Goal: Obtain resource: Obtain resource

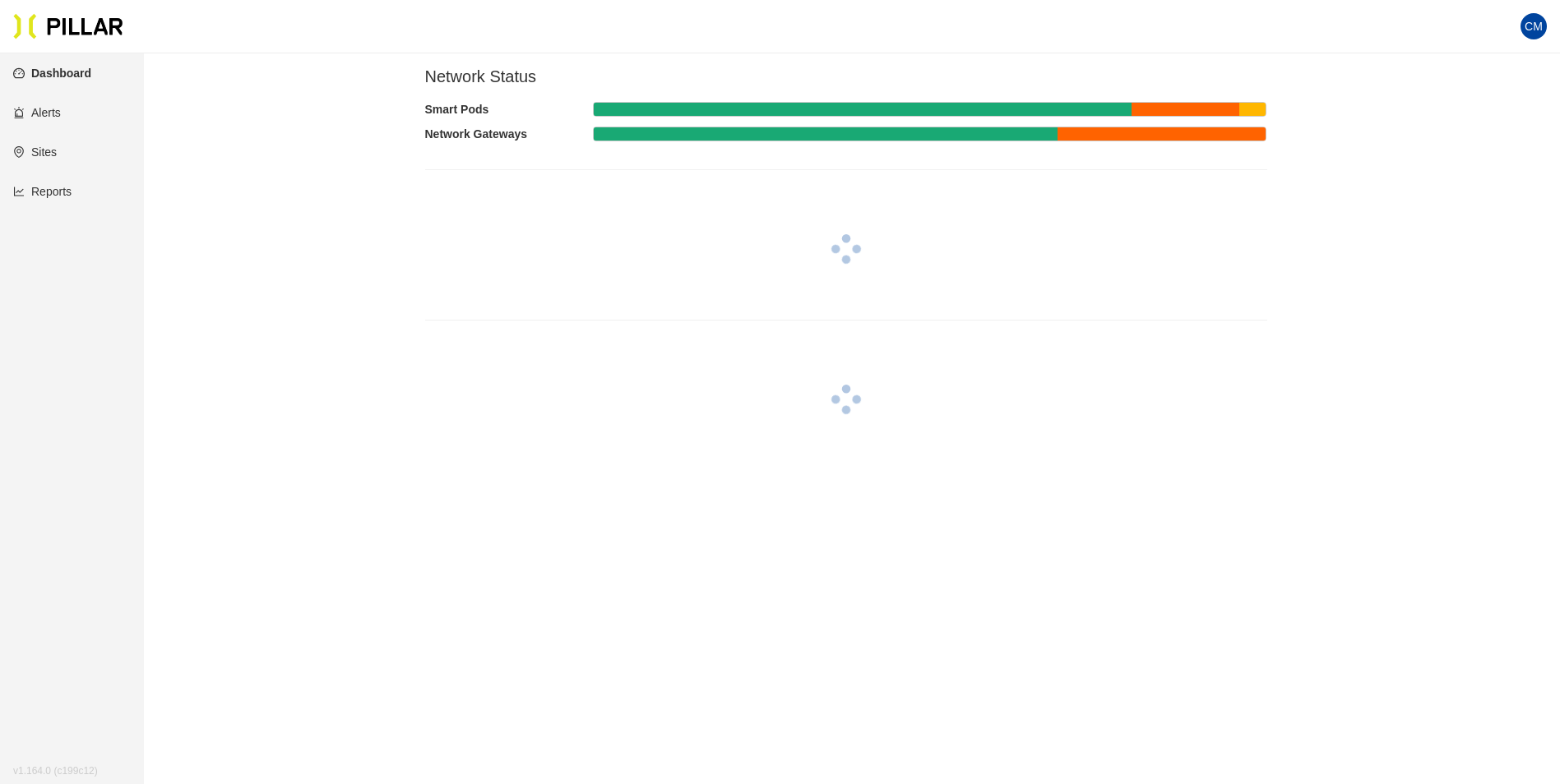
click at [56, 196] on link "Reports" at bounding box center [42, 192] width 58 height 13
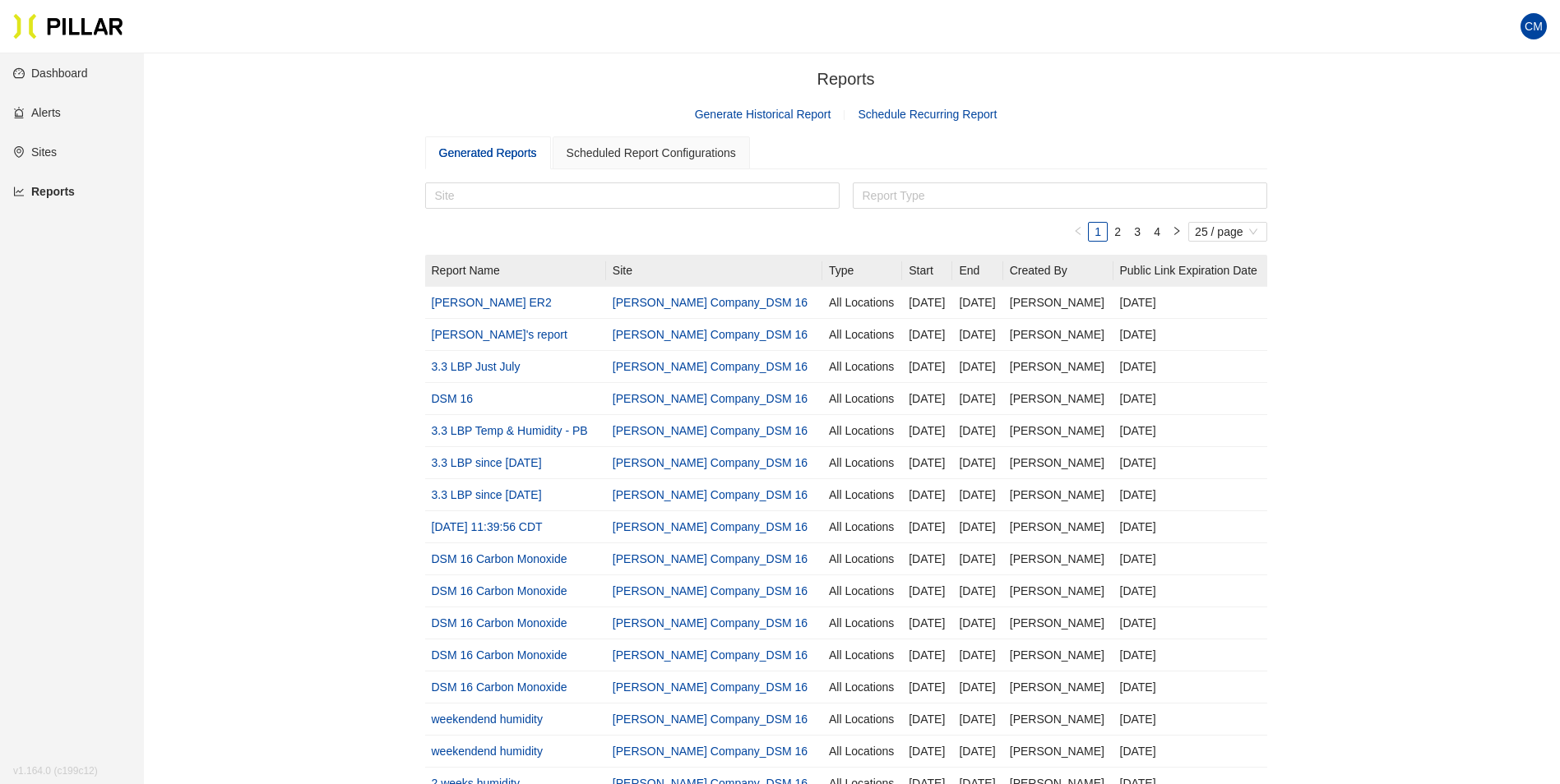
click at [788, 110] on link "Generate Historical Report" at bounding box center [763, 115] width 137 height 13
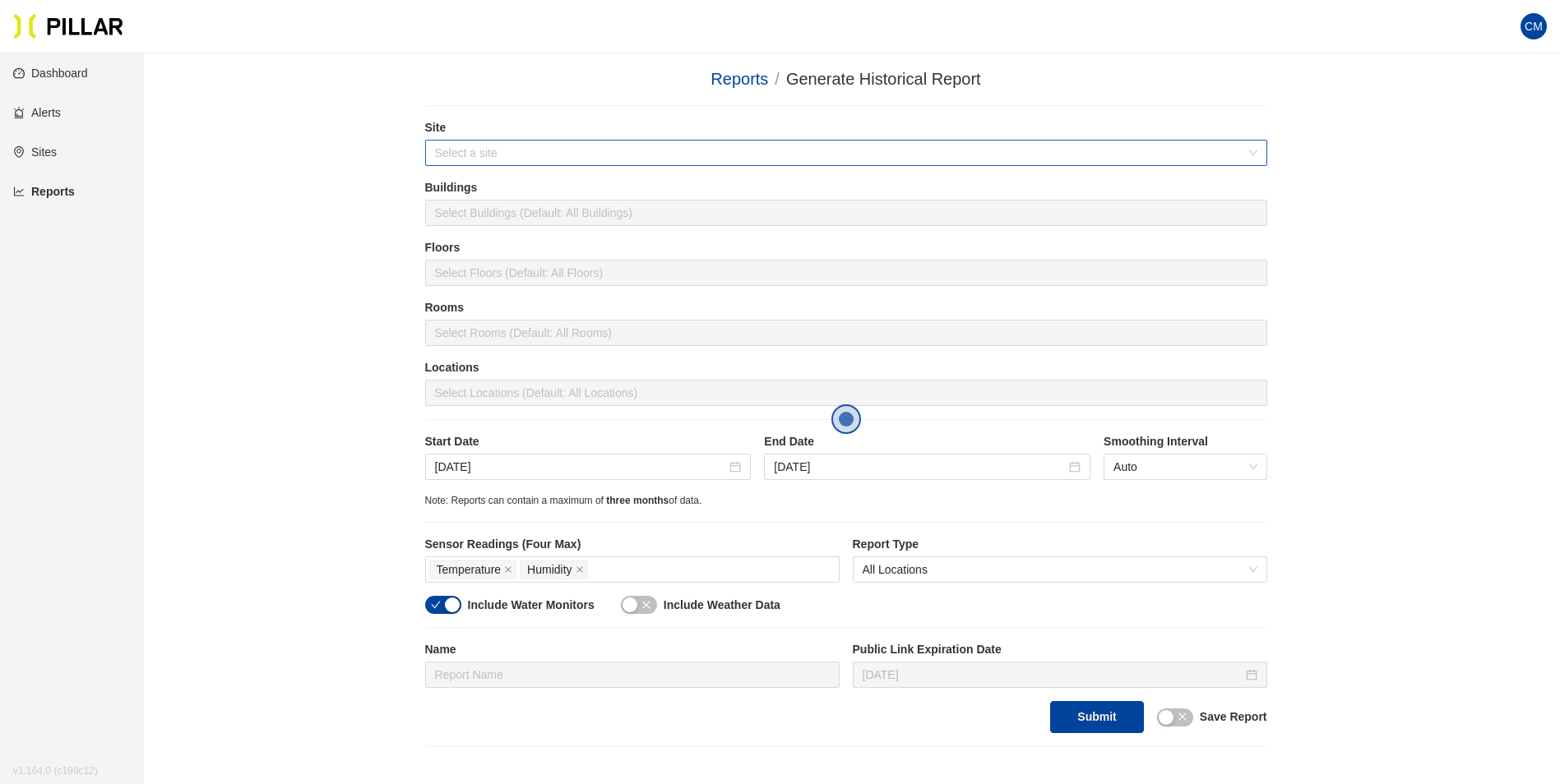
click at [572, 161] on input "search" at bounding box center [840, 153] width 811 height 25
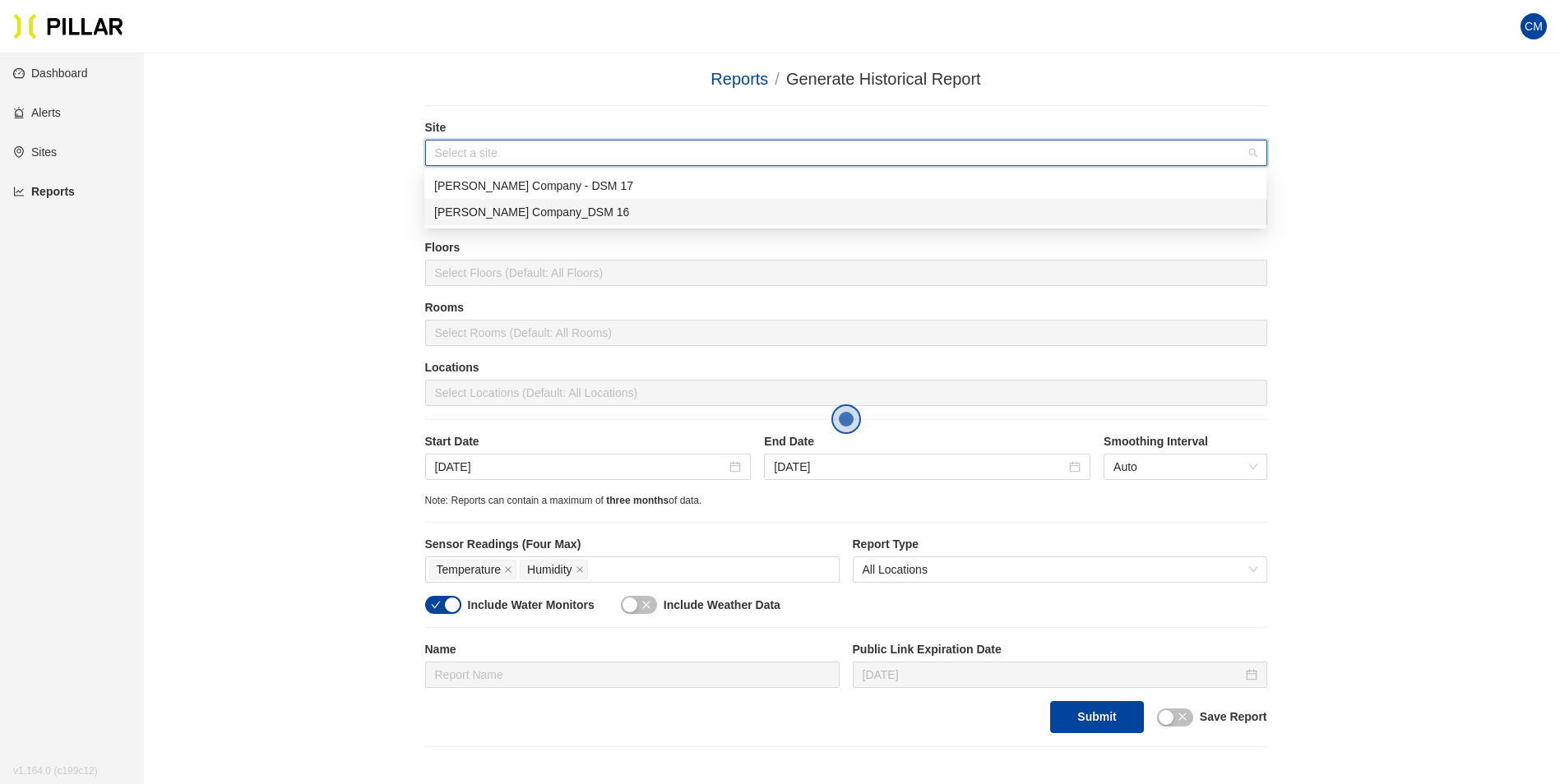
click at [594, 210] on div "[PERSON_NAME] Company_DSM 16" at bounding box center [845, 212] width 823 height 18
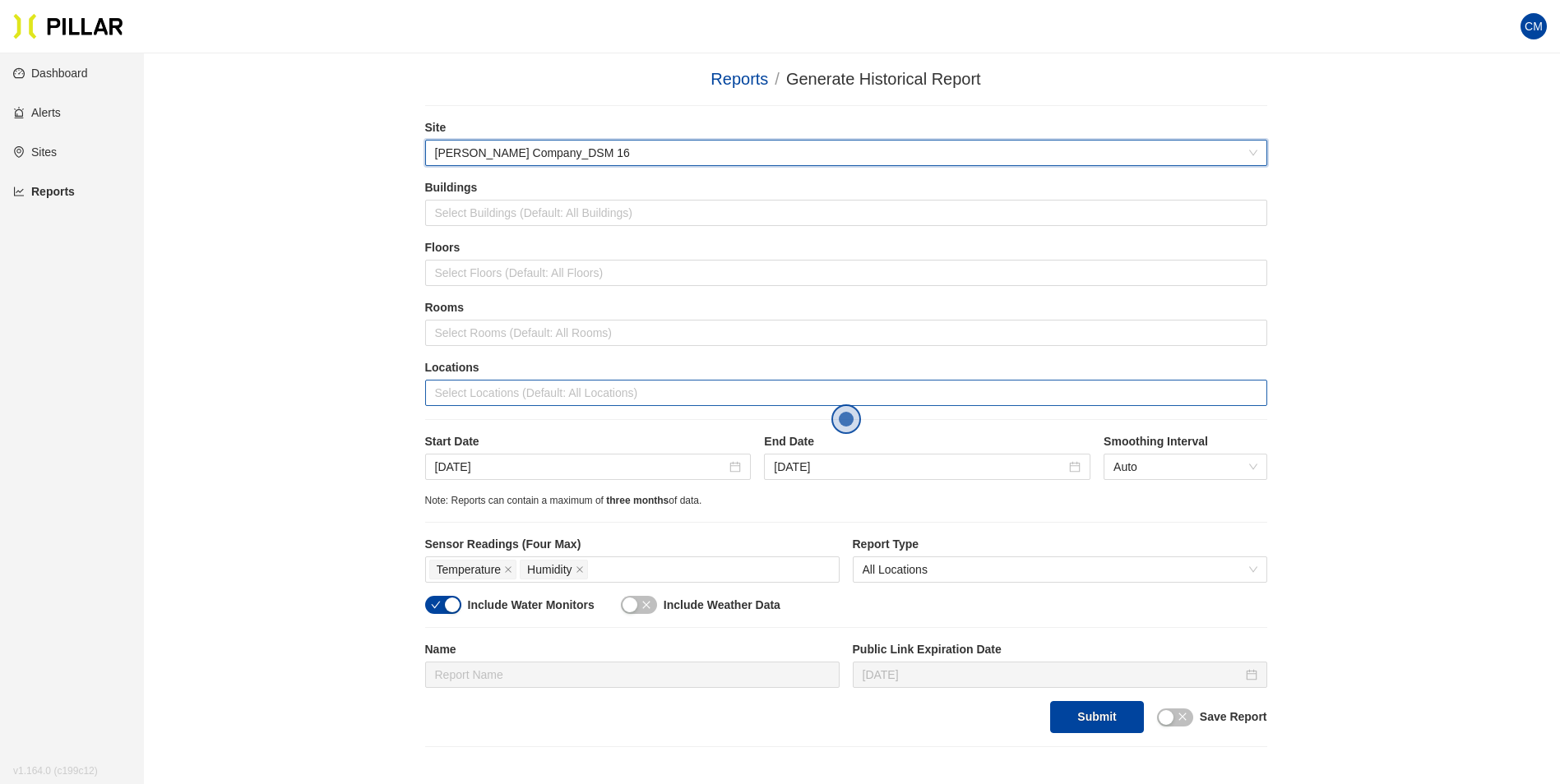
click at [495, 381] on div at bounding box center [845, 392] width 834 height 23
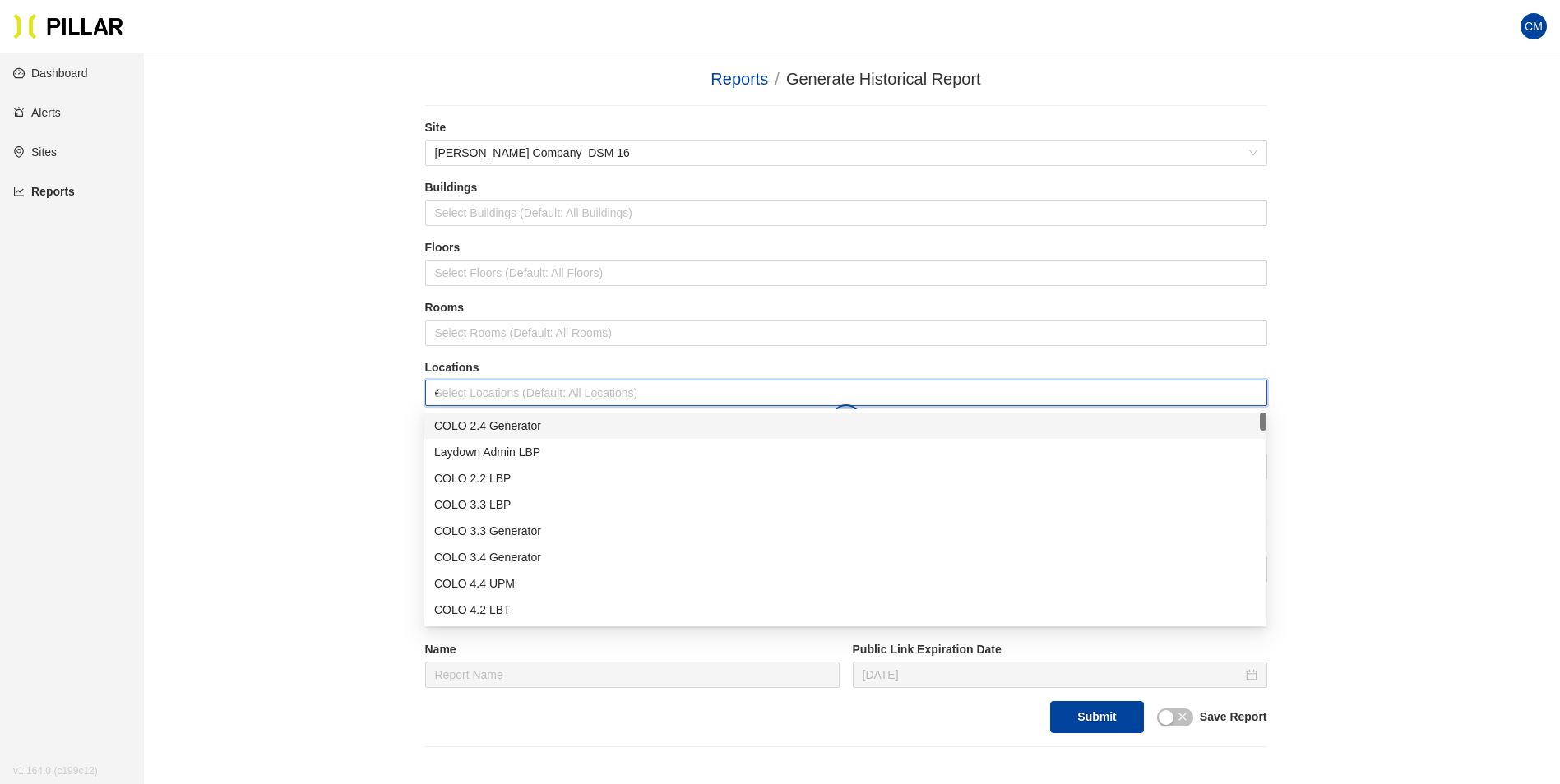
type input "er"
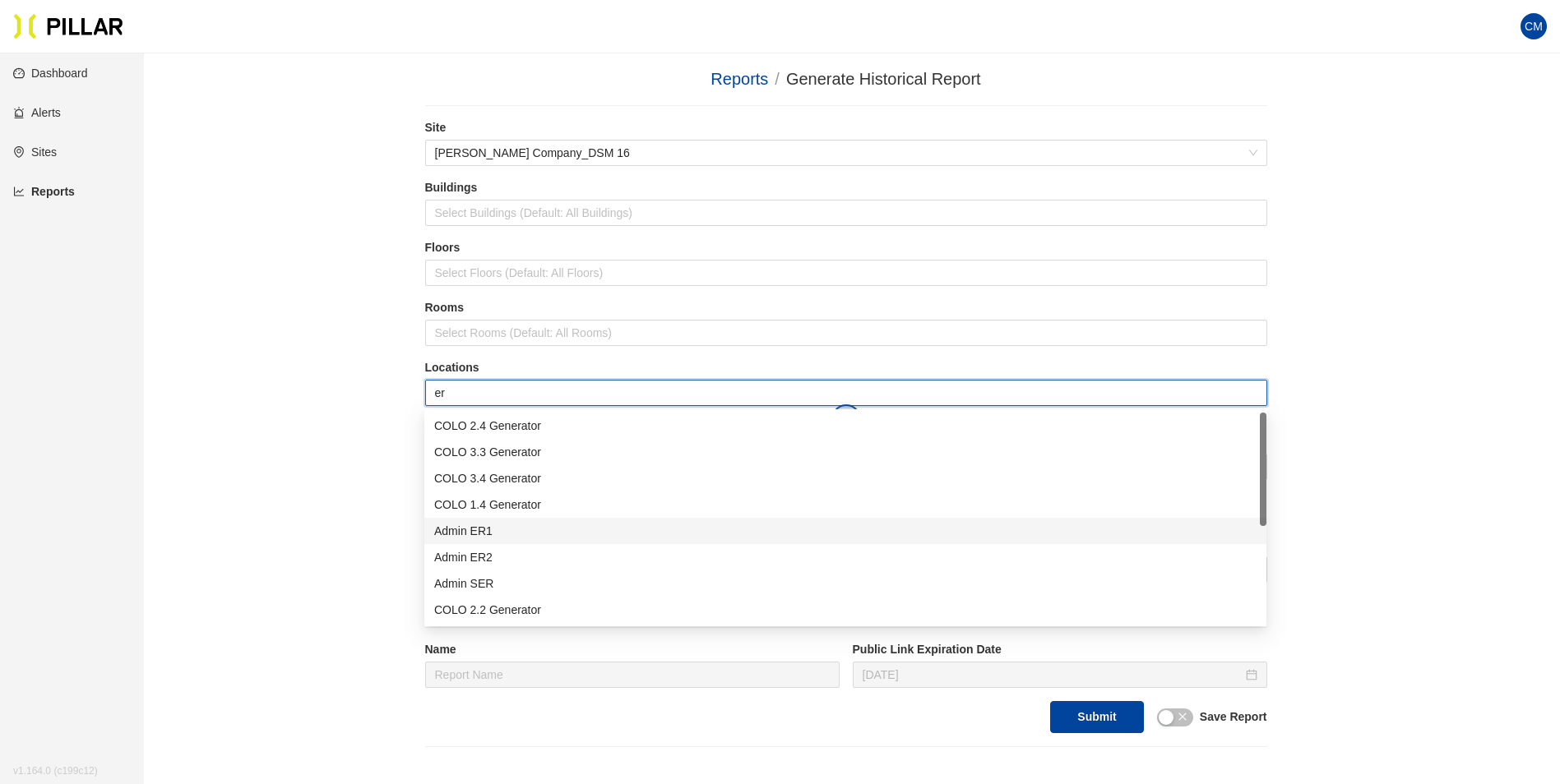
click at [520, 530] on div "Admin ER1" at bounding box center [845, 531] width 823 height 18
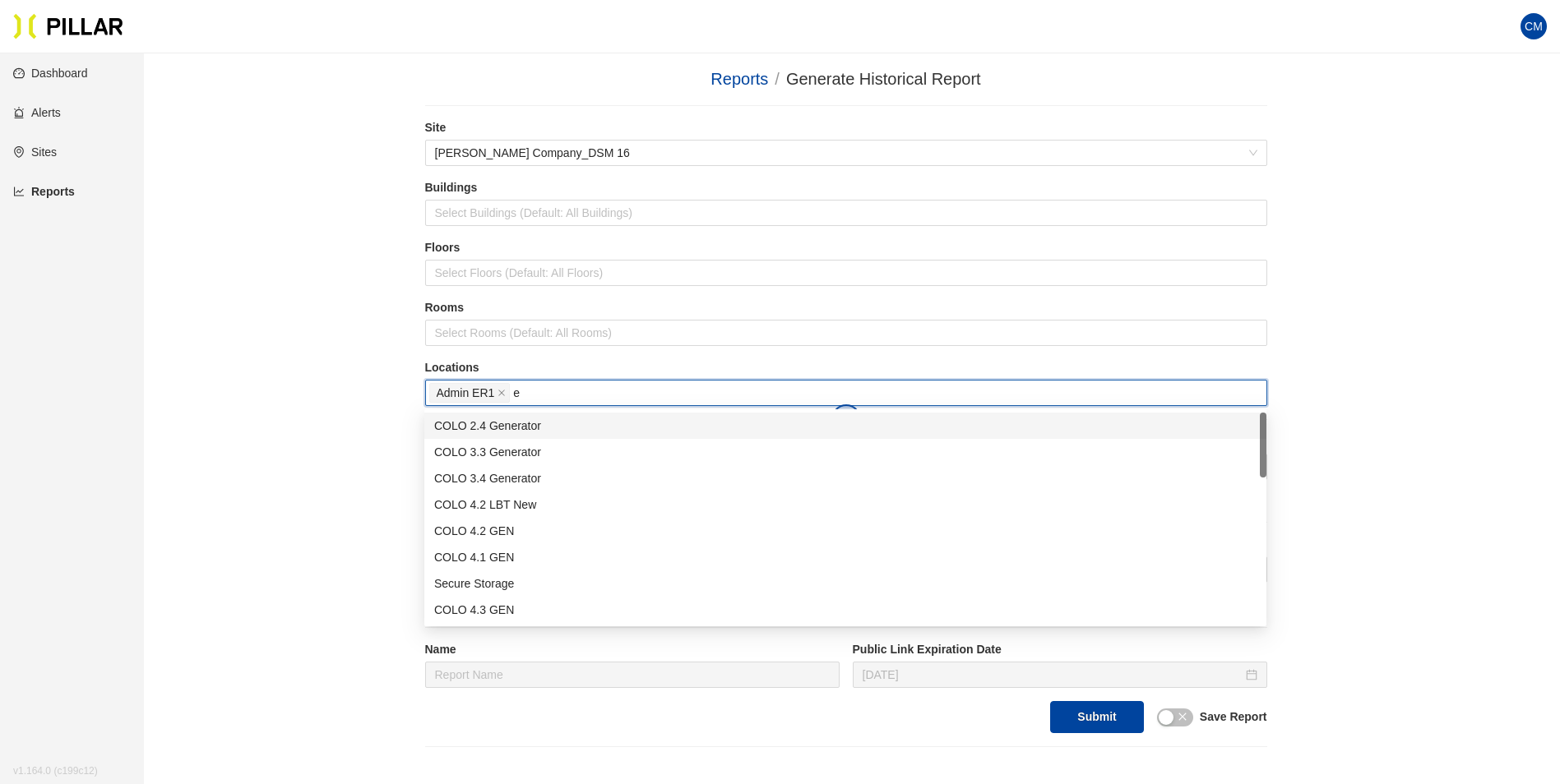
type input "er"
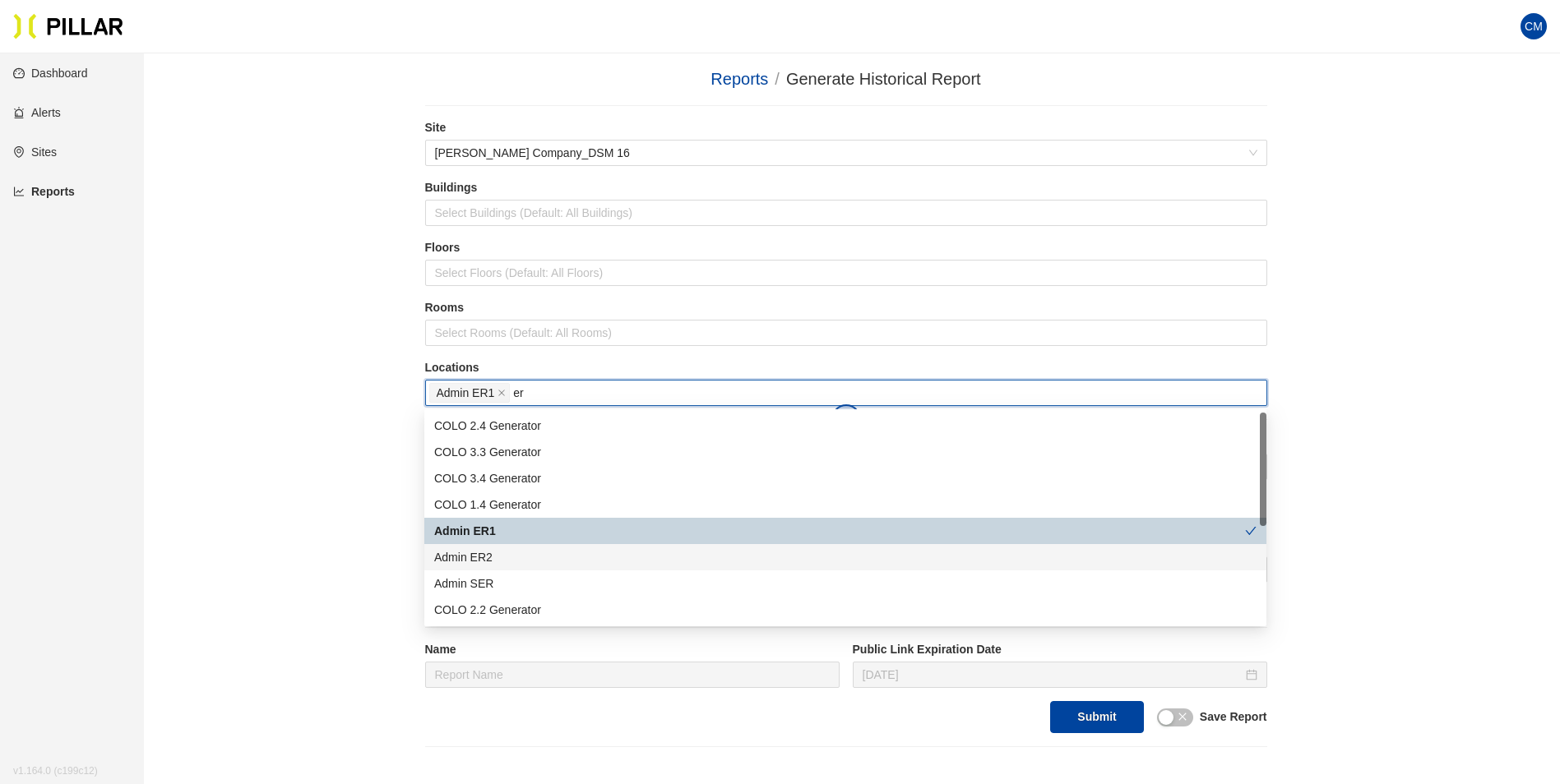
click at [512, 556] on div "Admin ER2" at bounding box center [845, 557] width 823 height 18
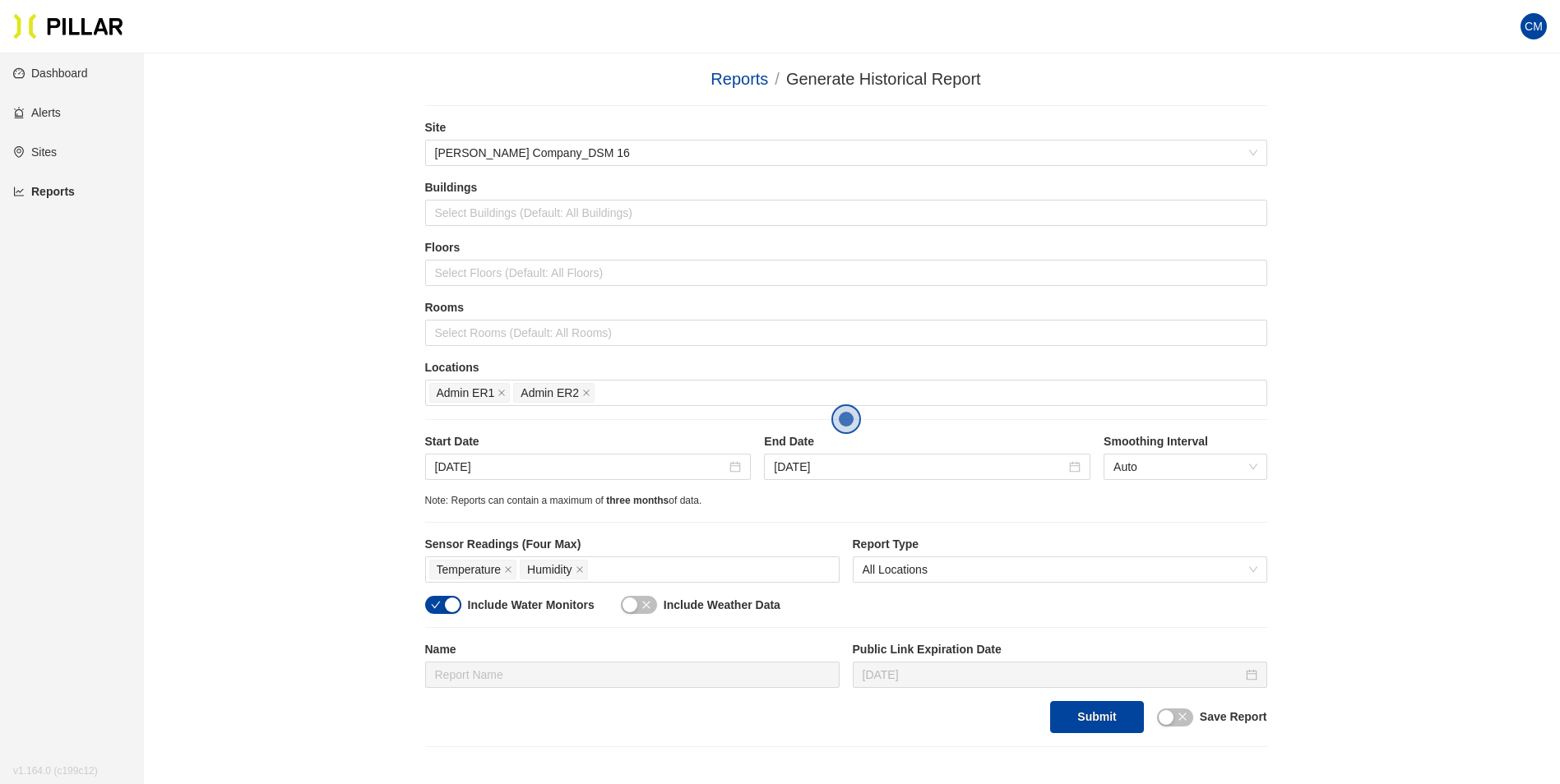
click at [1355, 477] on div "Reports / Generate Historical Report / Site [PERSON_NAME] Company_DSM 16 Buildi…" at bounding box center [845, 407] width 1323 height 681
click at [643, 571] on div "Temperature Humidity" at bounding box center [631, 570] width 406 height 23
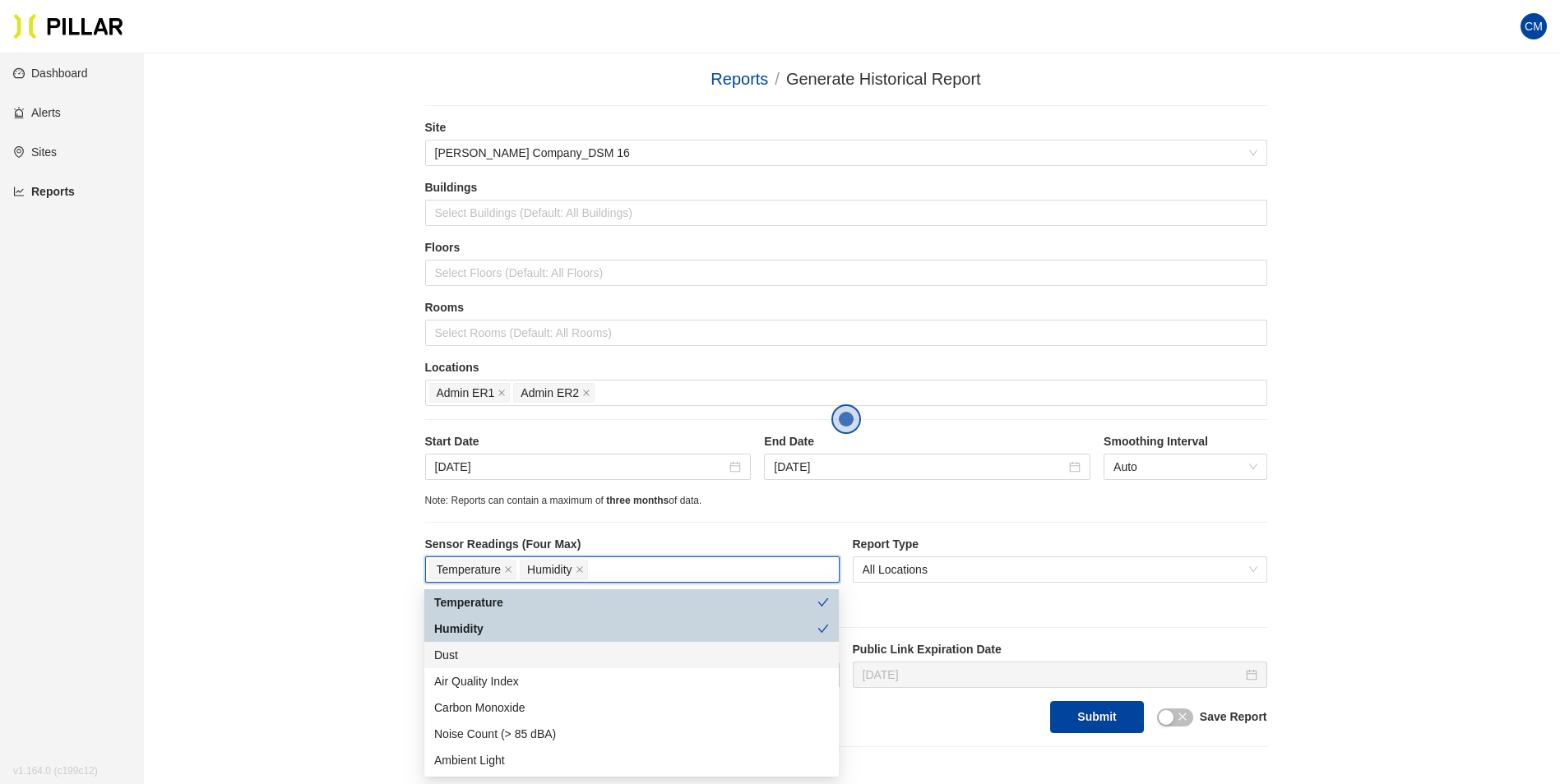
click at [494, 657] on div "Dust" at bounding box center [631, 655] width 395 height 18
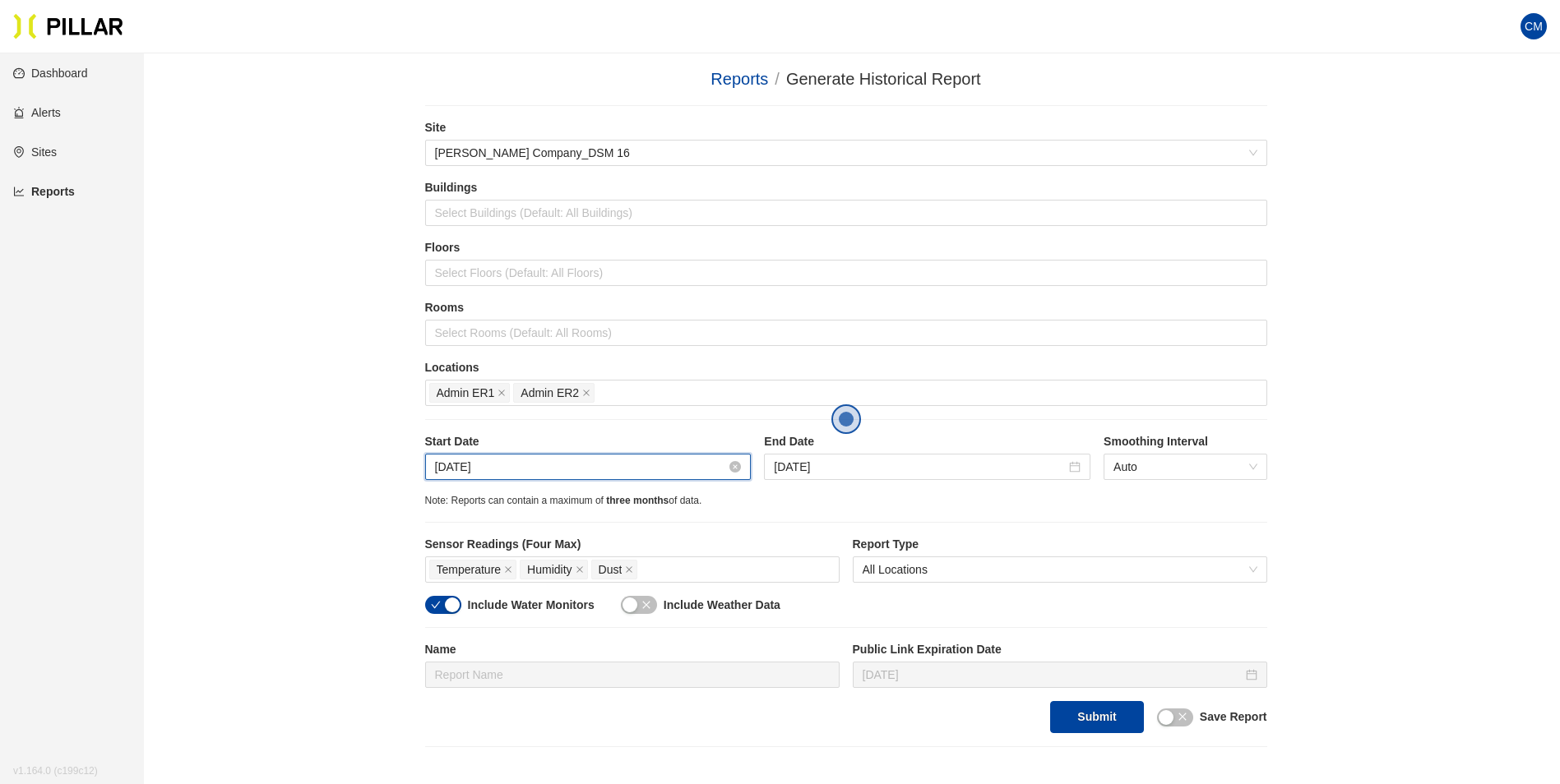
click at [549, 459] on input "[DATE]" at bounding box center [581, 467] width 292 height 18
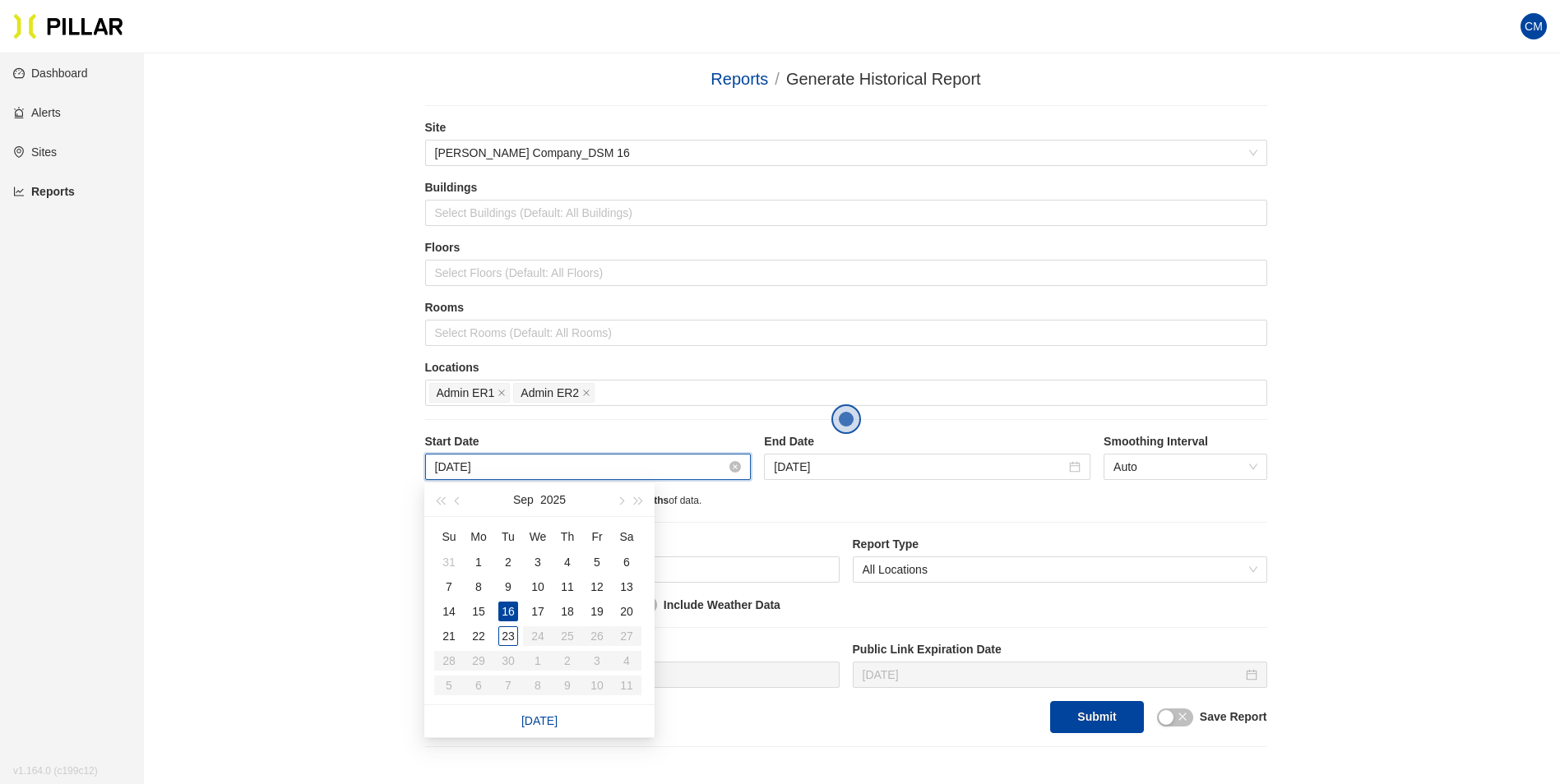
click at [452, 464] on input "[DATE]" at bounding box center [581, 467] width 292 height 18
click at [656, 456] on div "[DATE]" at bounding box center [588, 467] width 327 height 27
type input "[DATE]"
click at [477, 560] on div "1" at bounding box center [479, 562] width 20 height 20
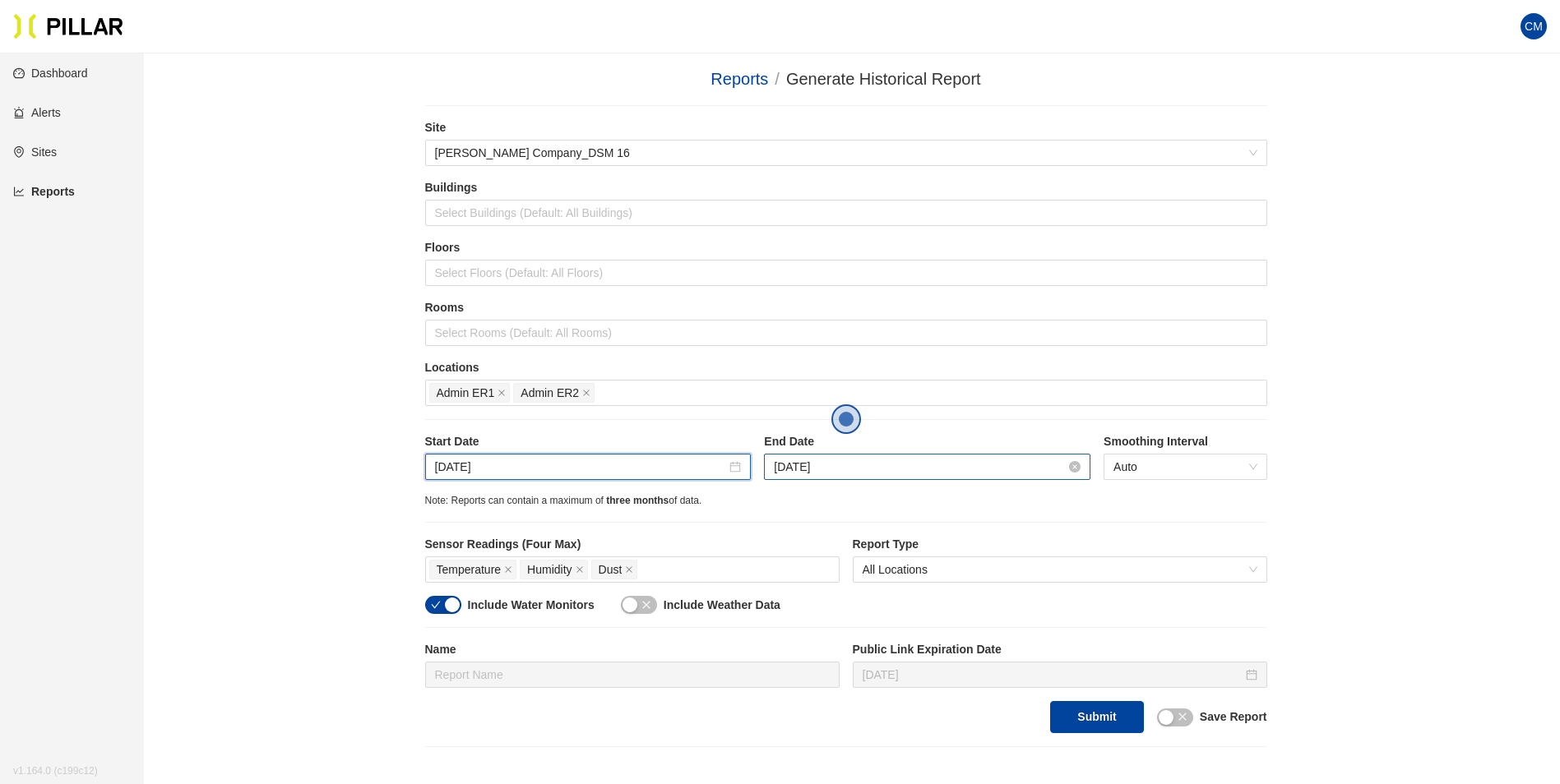
click at [804, 472] on input "[DATE]" at bounding box center [920, 467] width 292 height 18
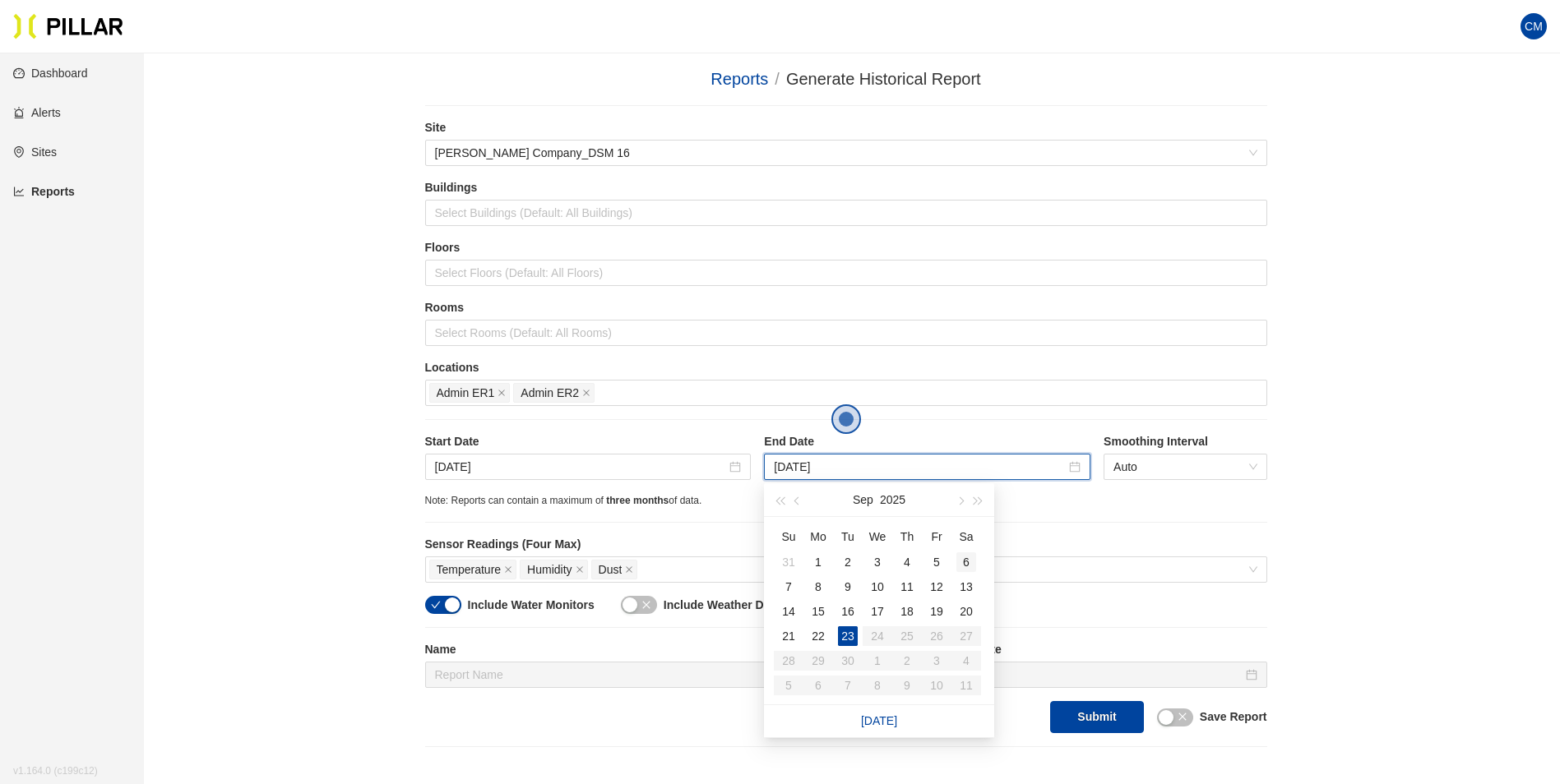
type input "[DATE]"
click at [971, 562] on div "6" at bounding box center [966, 562] width 20 height 20
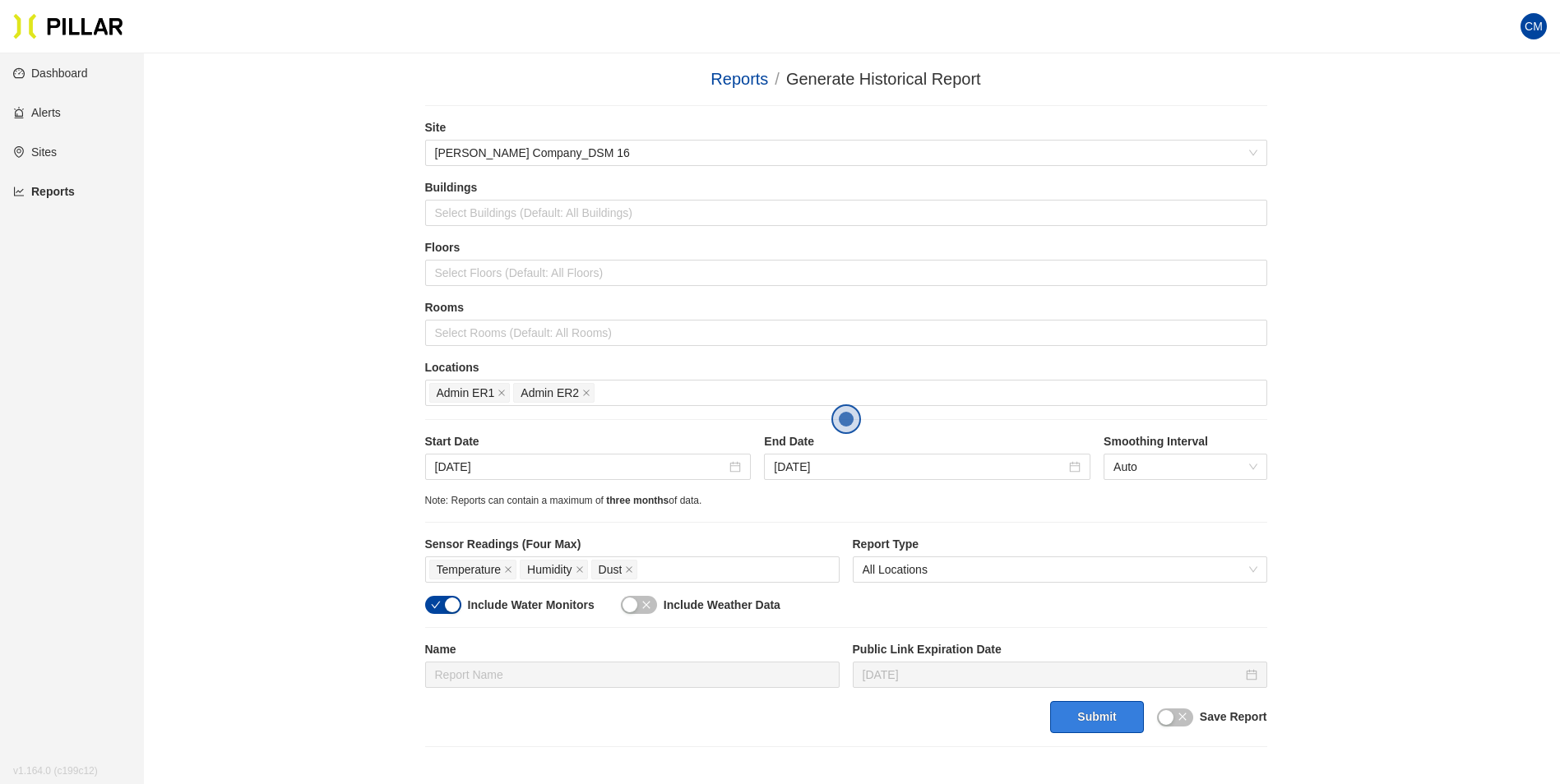
click at [1099, 725] on button "Submit" at bounding box center [1096, 717] width 93 height 32
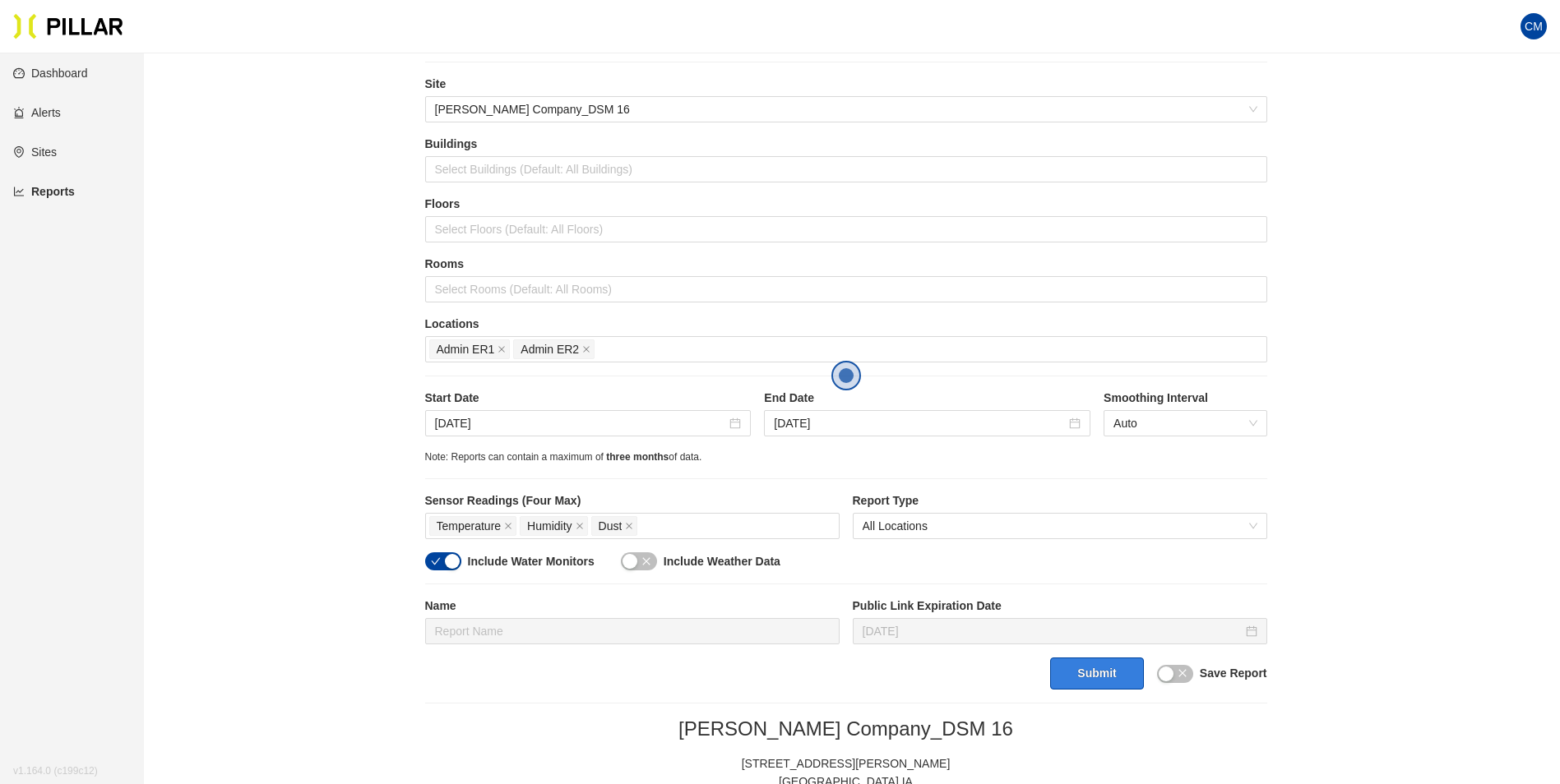
scroll to position [43, 0]
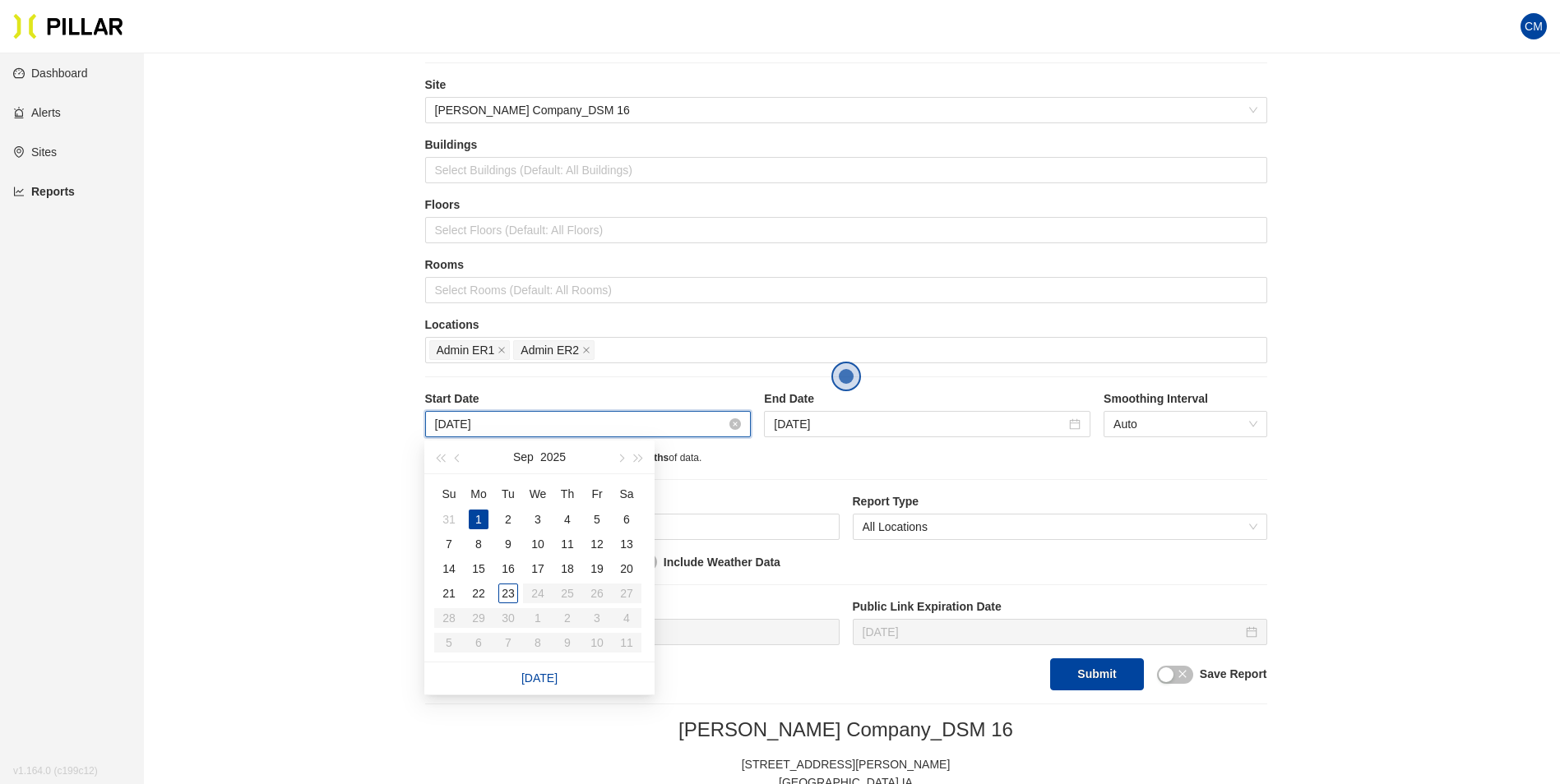
click at [458, 426] on input "[DATE]" at bounding box center [581, 424] width 292 height 18
type input "[DATE]"
click at [447, 599] on div "21" at bounding box center [449, 593] width 20 height 20
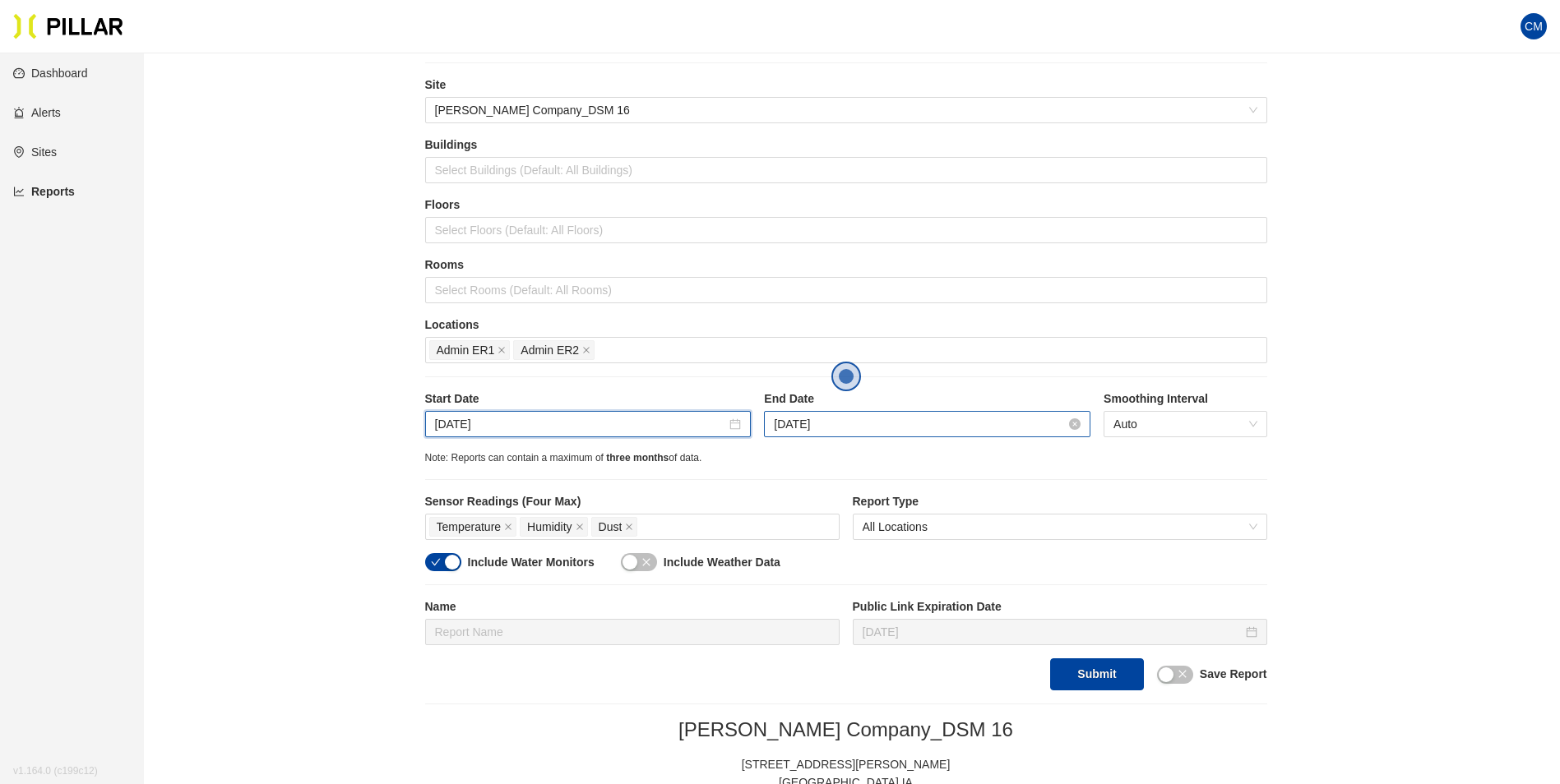
click at [786, 423] on input "[DATE]" at bounding box center [920, 424] width 292 height 18
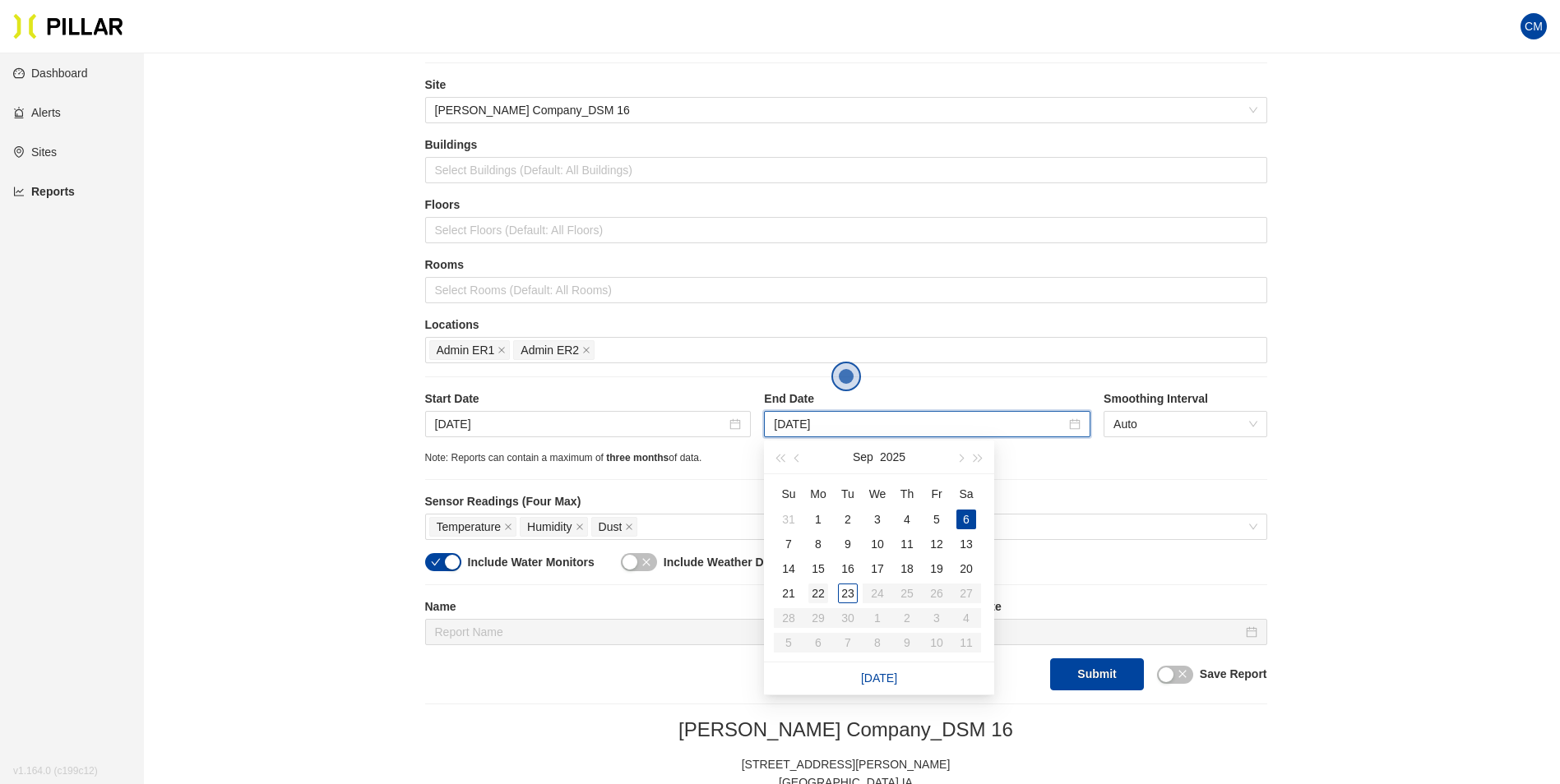
type input "[DATE]"
click at [823, 590] on div "22" at bounding box center [818, 593] width 20 height 20
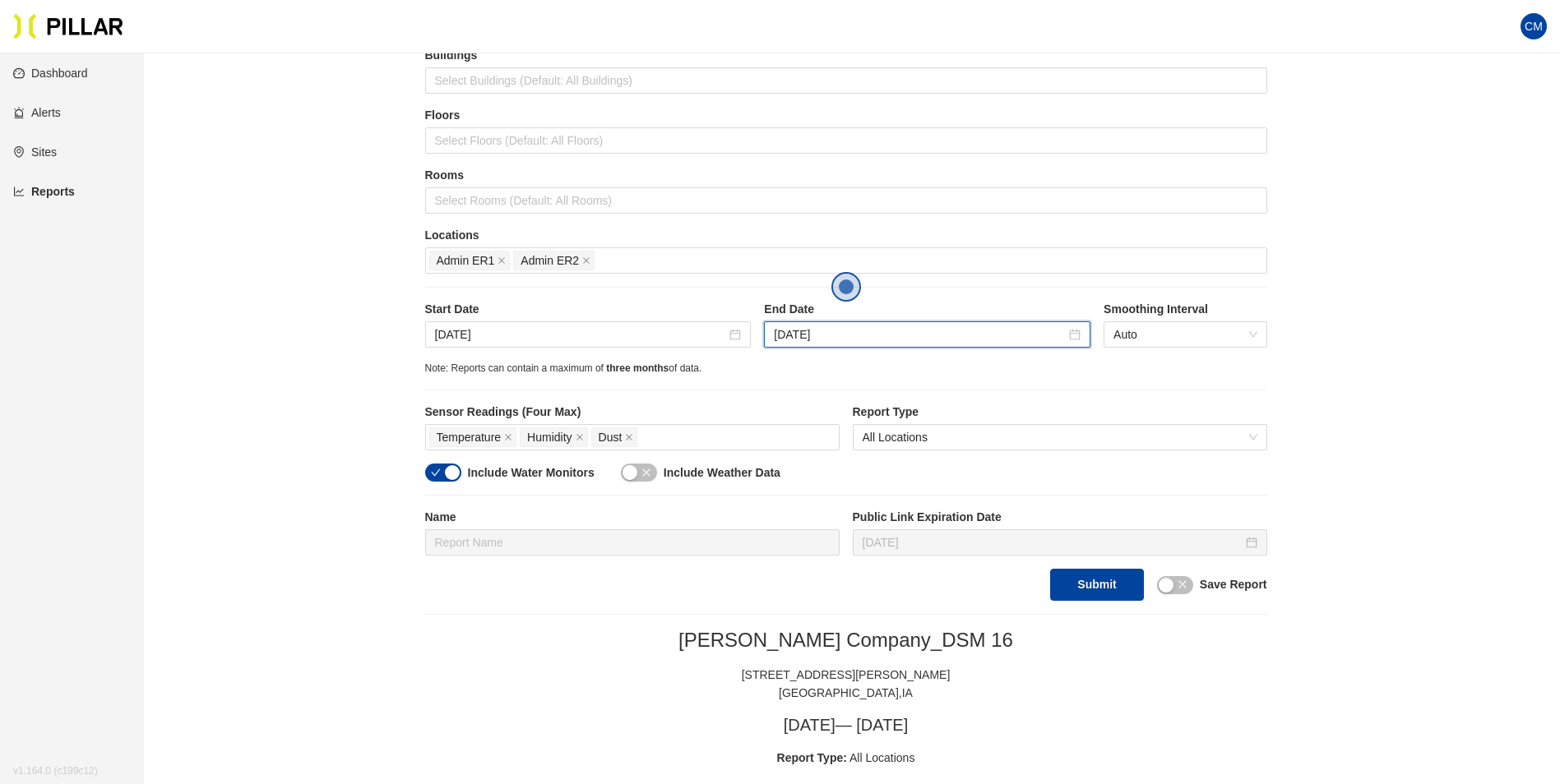
scroll to position [125, 0]
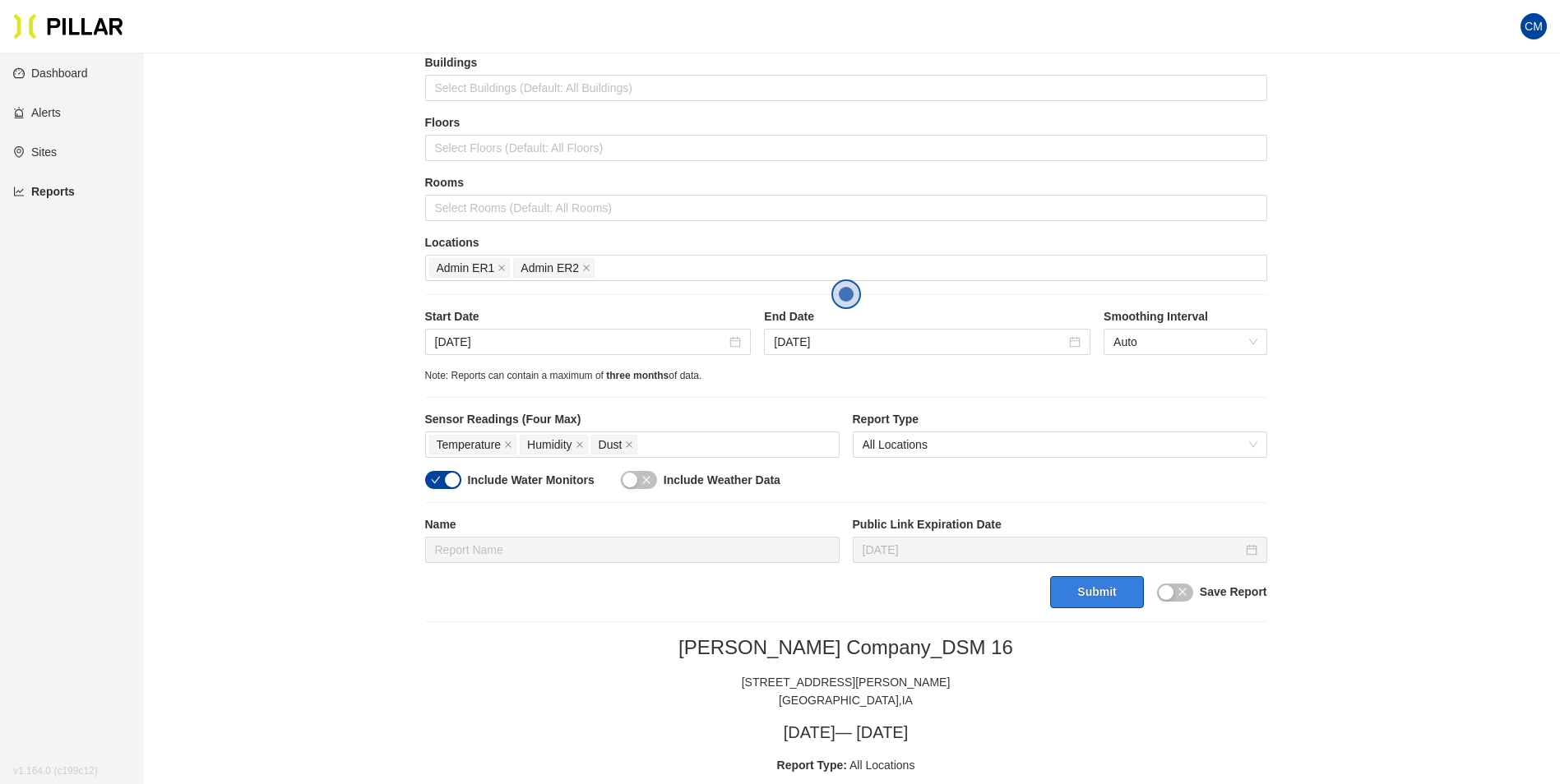
click at [1092, 584] on button "Submit" at bounding box center [1096, 593] width 93 height 32
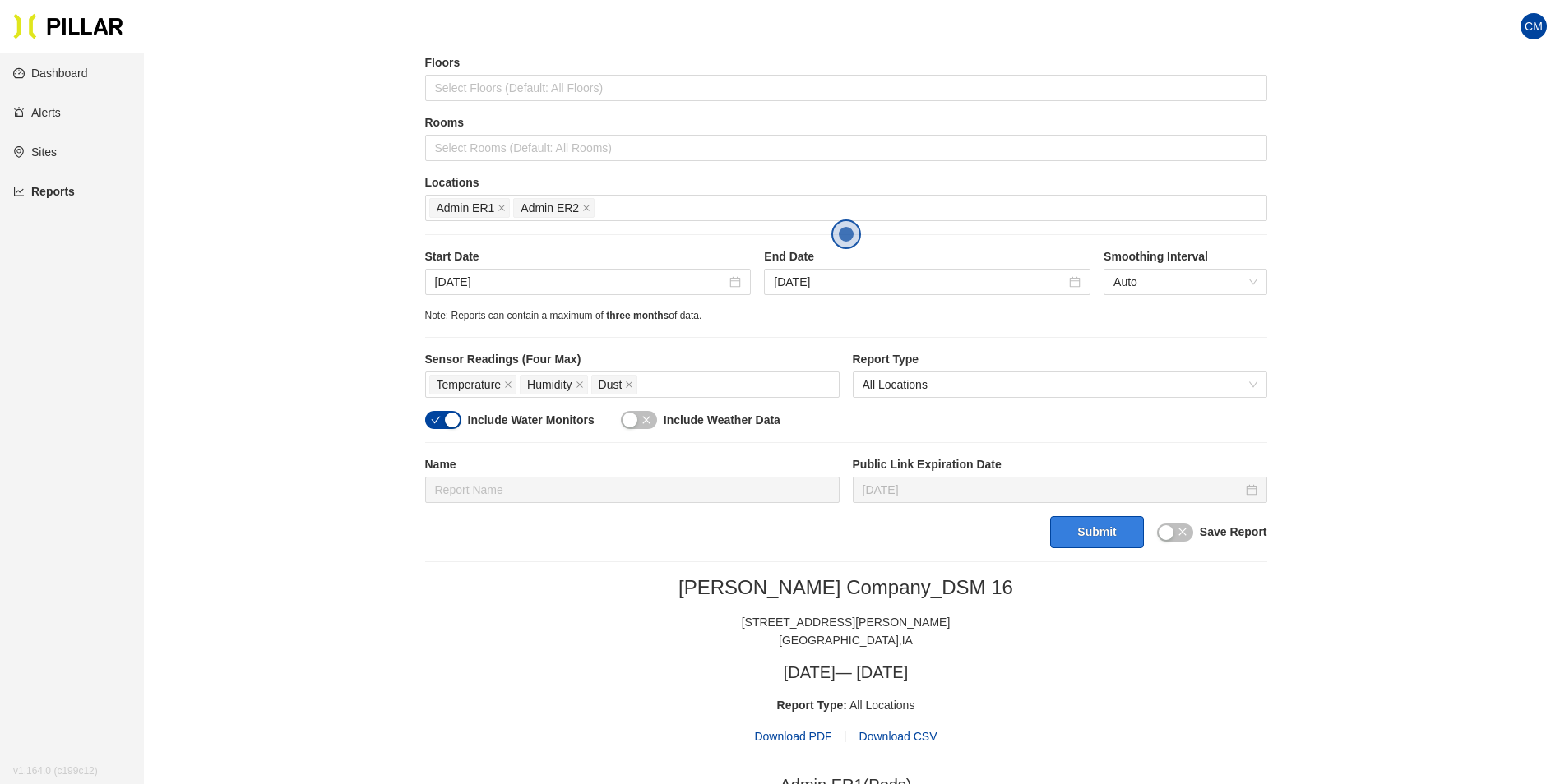
scroll to position [207, 0]
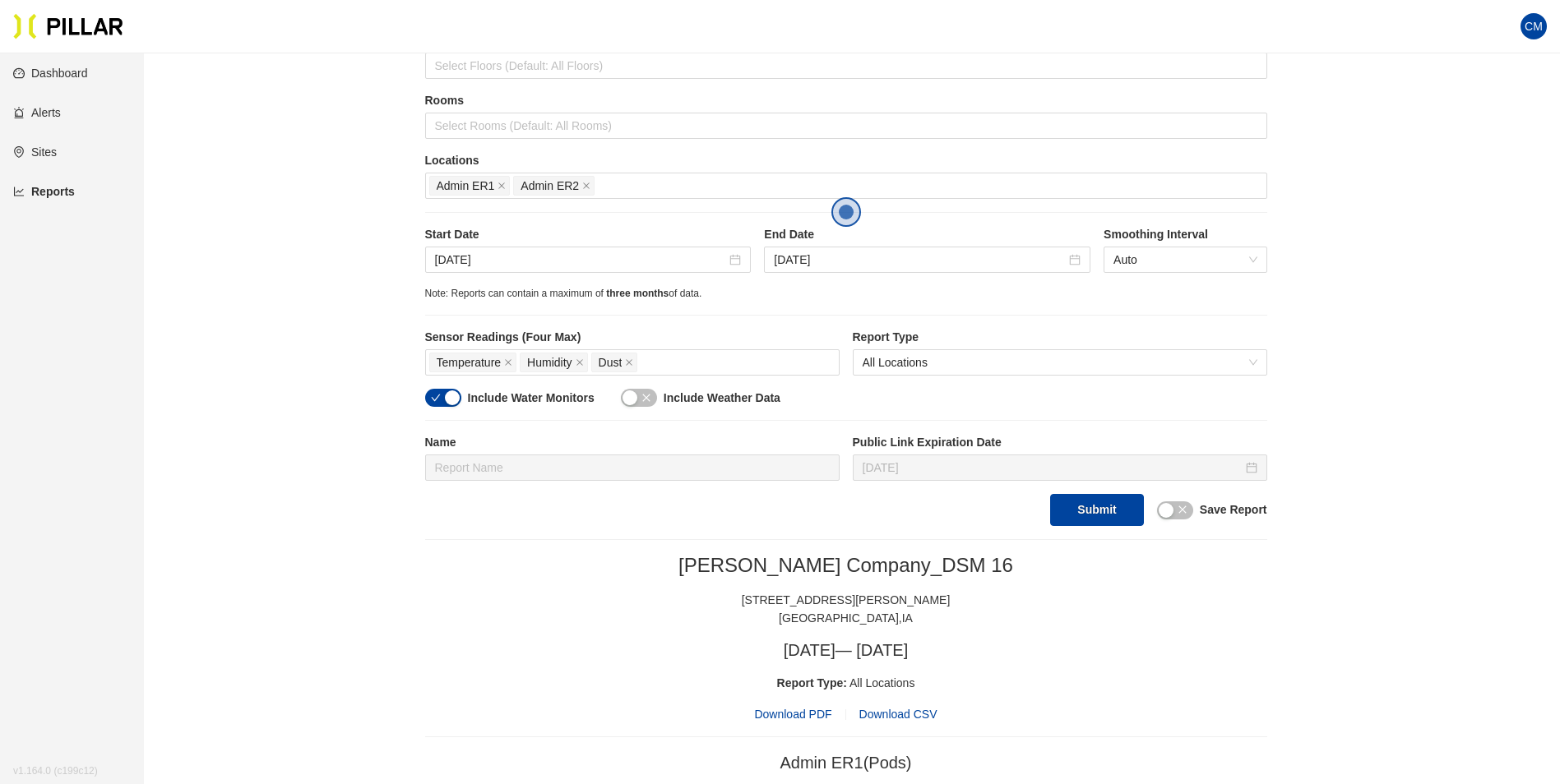
click at [796, 716] on span "Download PDF" at bounding box center [793, 714] width 77 height 18
drag, startPoint x: 1529, startPoint y: 271, endPoint x: 1460, endPoint y: 271, distance: 69.0
click at [502, 186] on icon "close" at bounding box center [502, 186] width 7 height 7
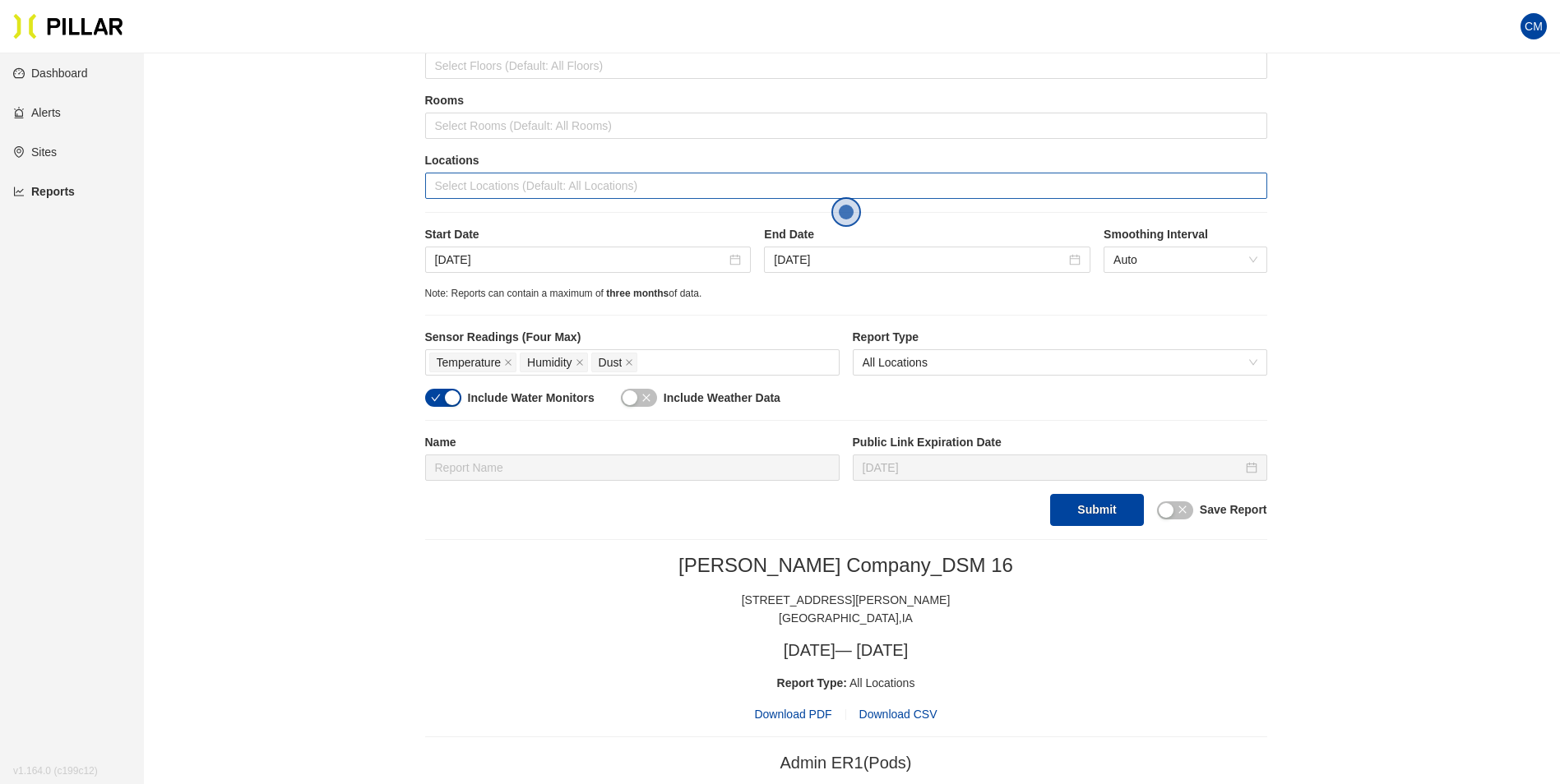
click at [502, 186] on div at bounding box center [845, 186] width 834 height 23
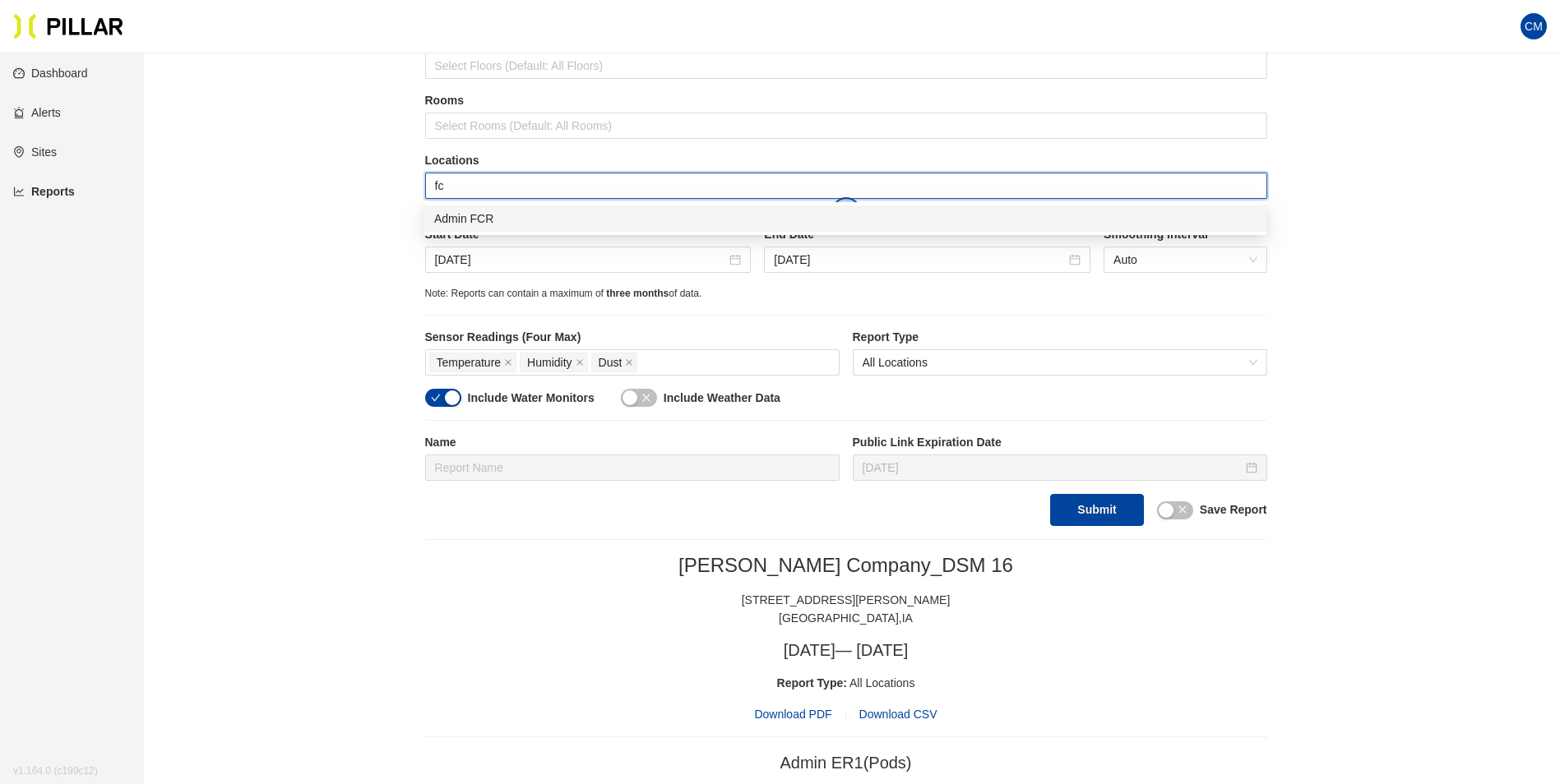
type input "fcr"
click at [559, 214] on div "Admin FCR" at bounding box center [845, 219] width 823 height 18
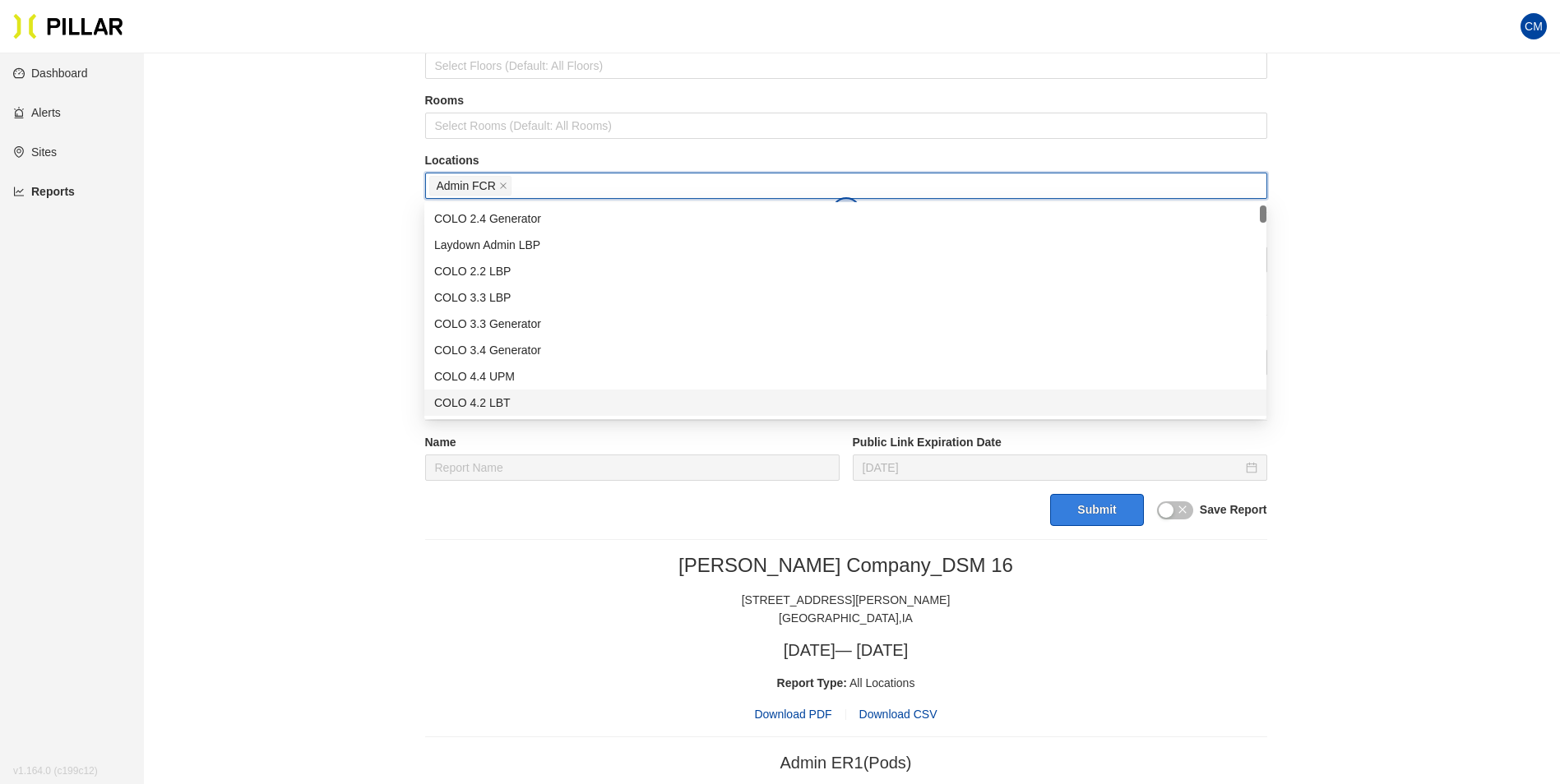
click at [1095, 519] on button "Submit" at bounding box center [1096, 510] width 93 height 32
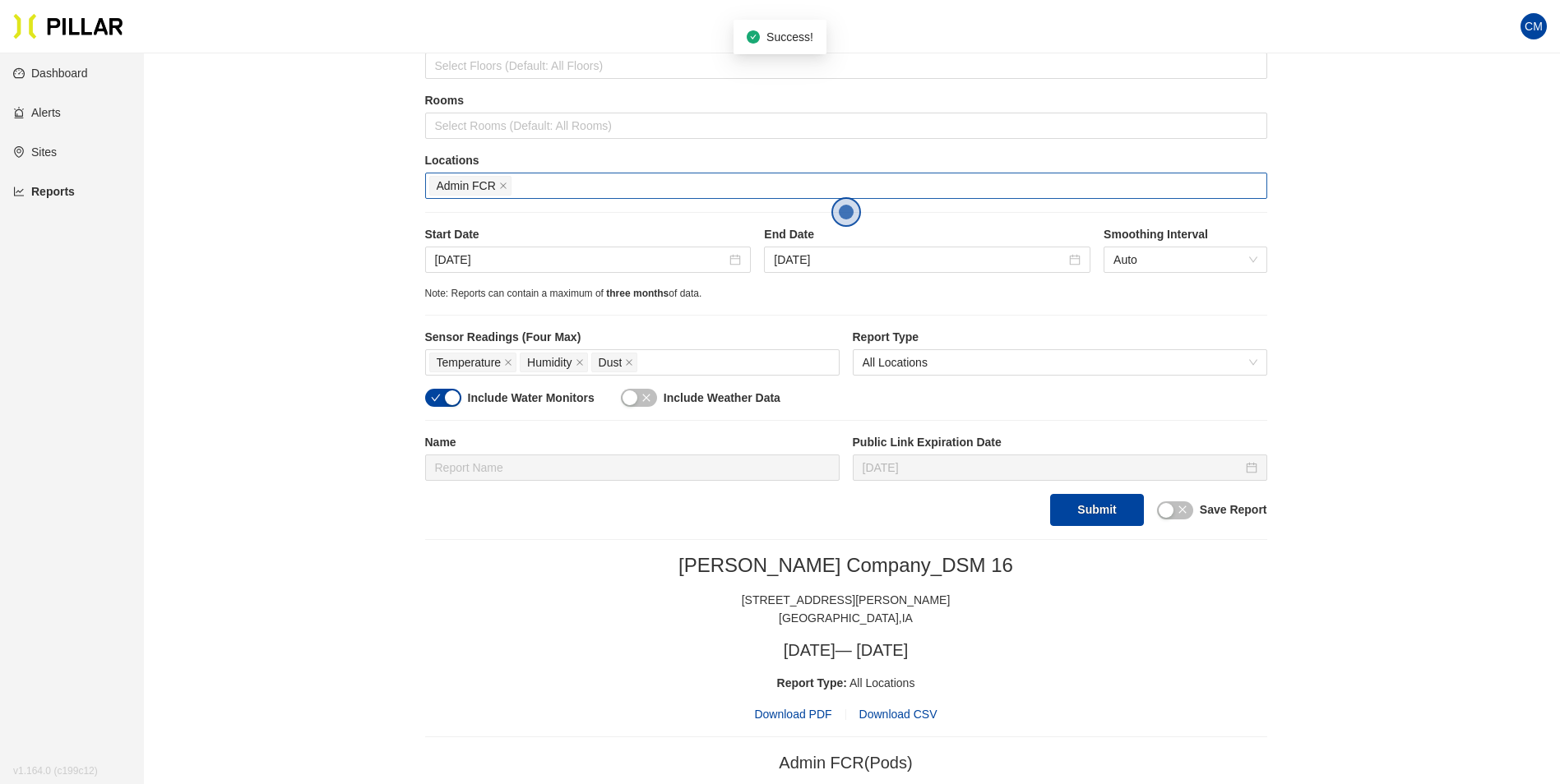
click at [793, 711] on span "Download PDF" at bounding box center [793, 714] width 77 height 18
click at [497, 189] on span "Admin FCR" at bounding box center [470, 185] width 82 height 20
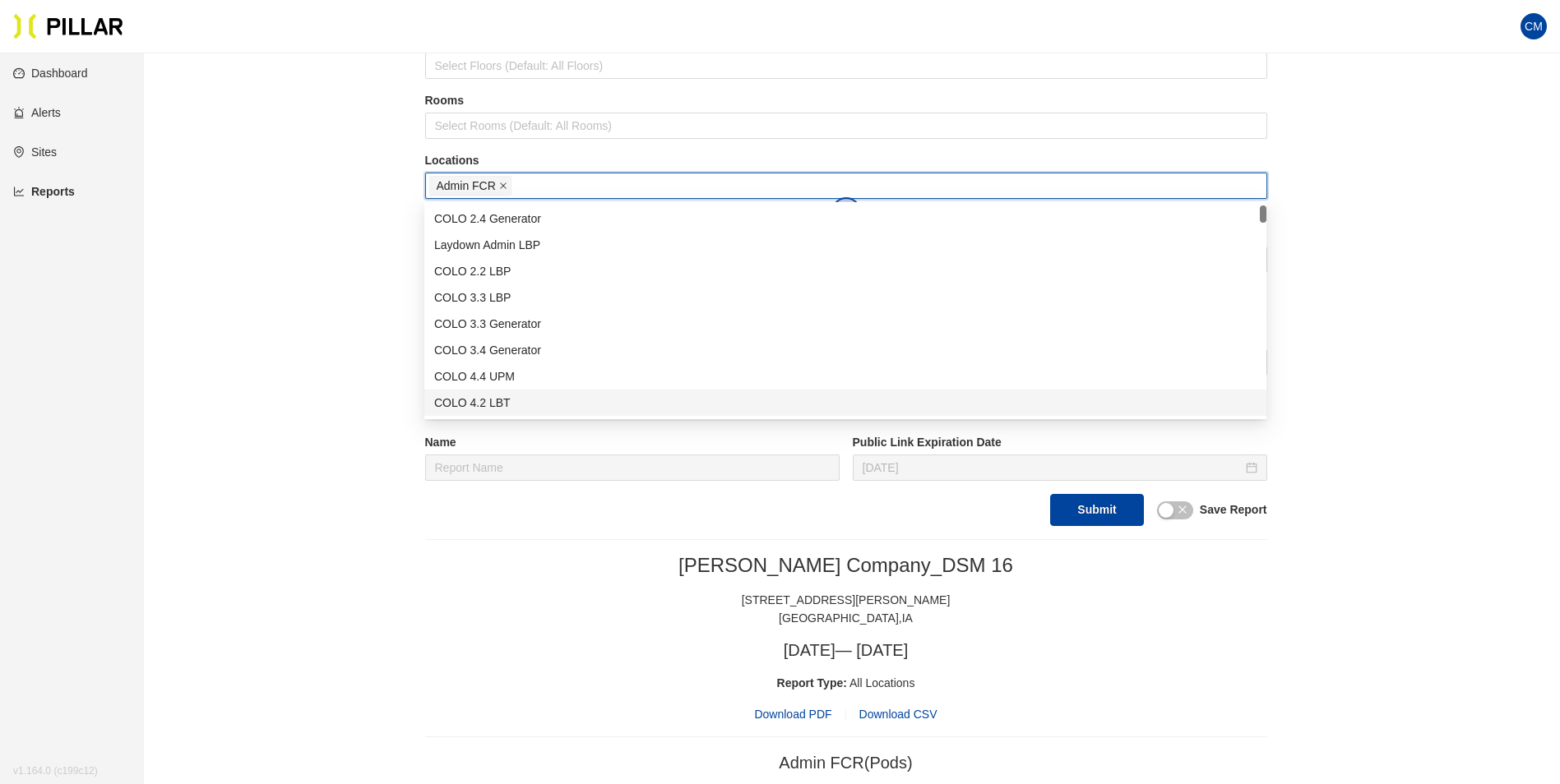
click at [500, 186] on icon "close" at bounding box center [503, 185] width 9 height 9
click at [500, 186] on div at bounding box center [845, 186] width 834 height 23
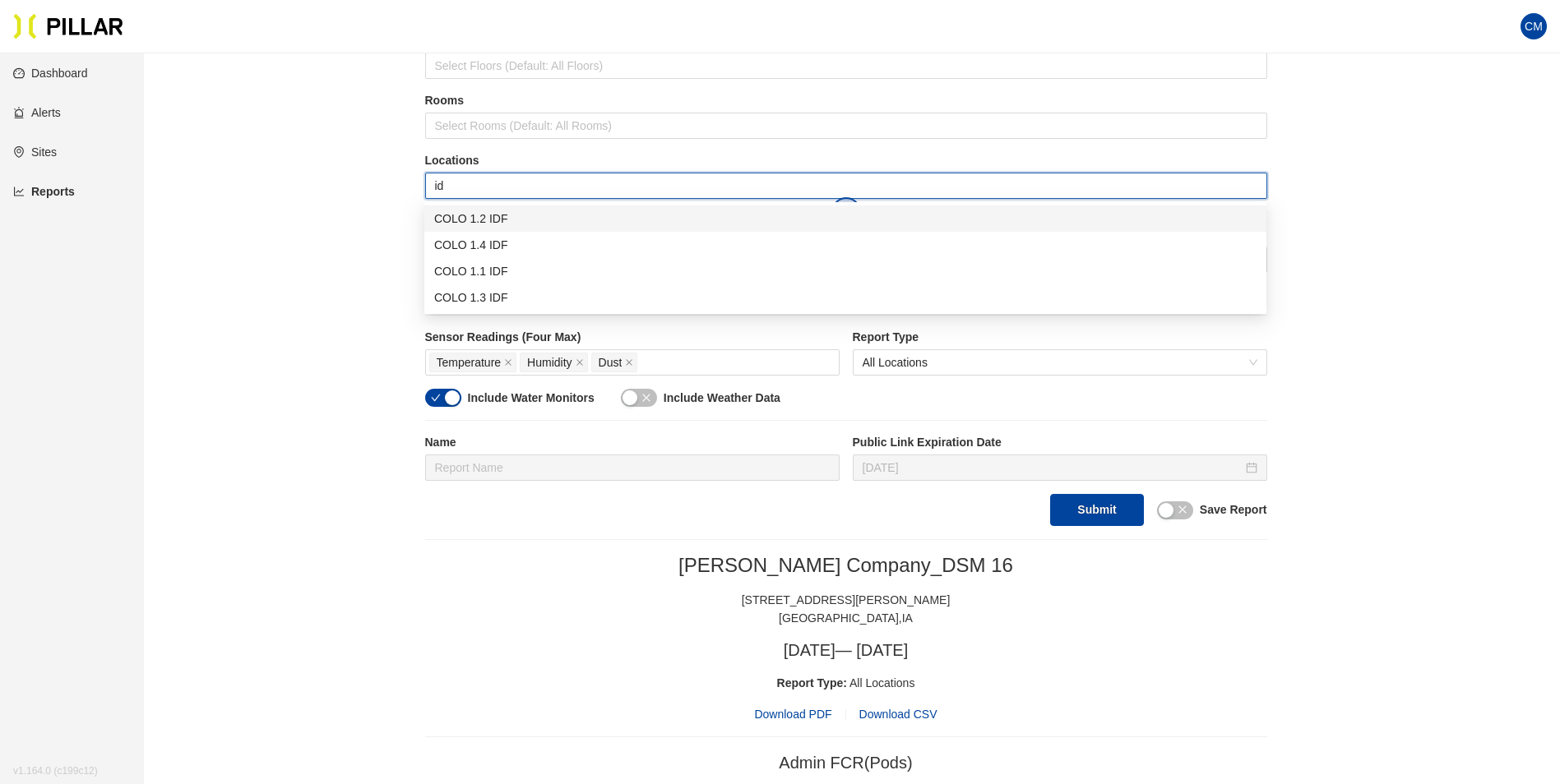
type input "idf"
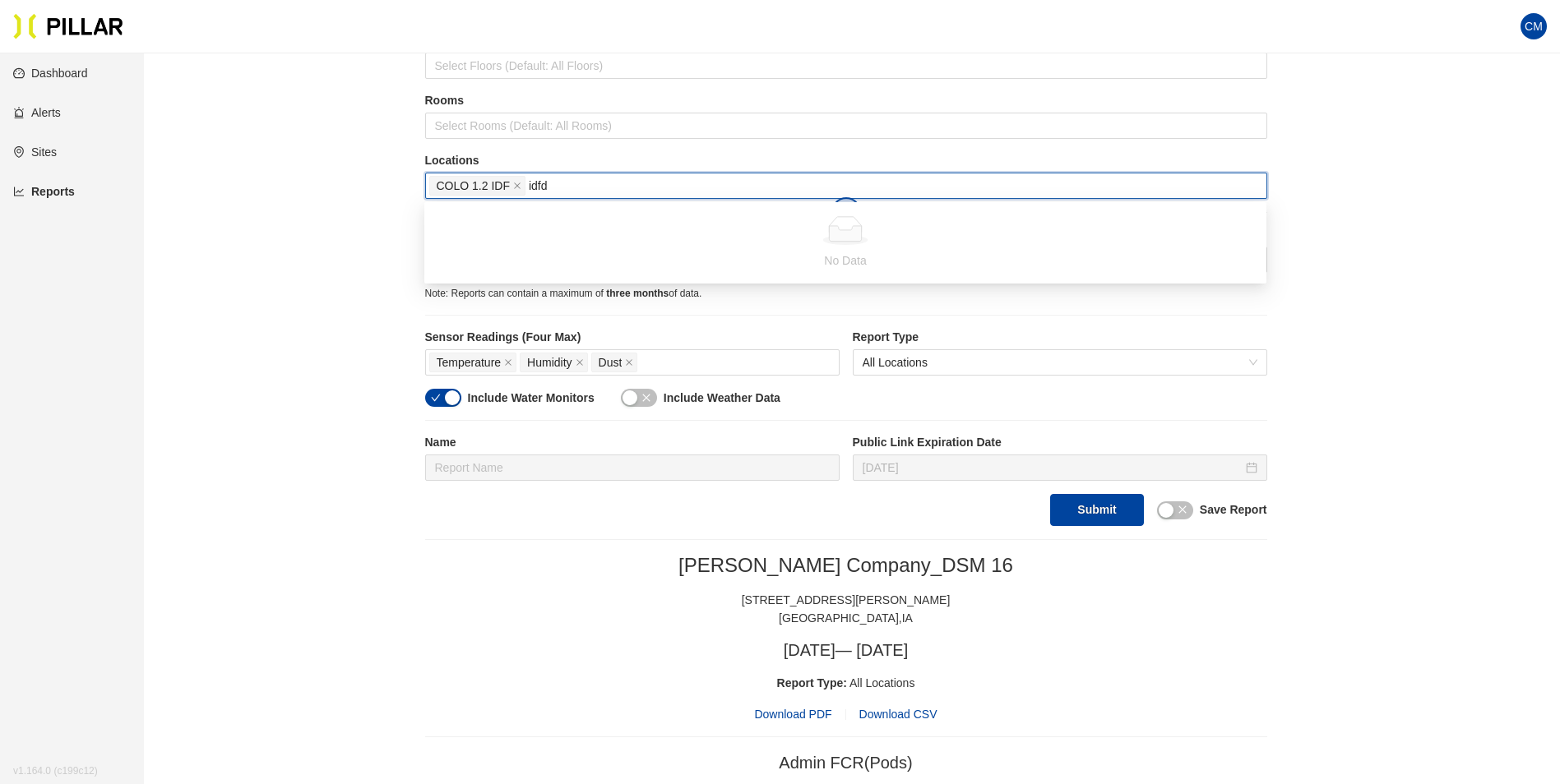
type input "idf"
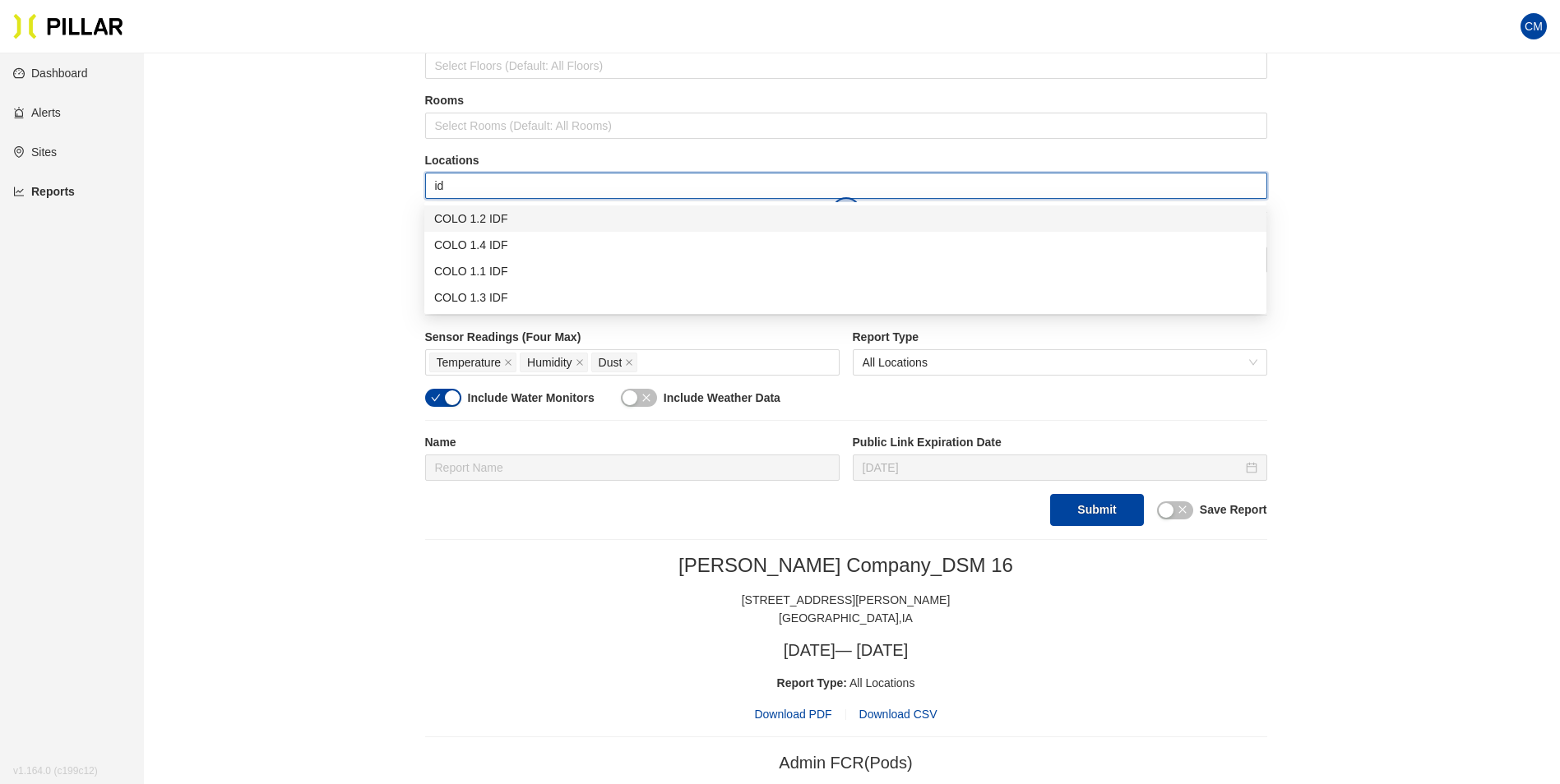
type input "idf"
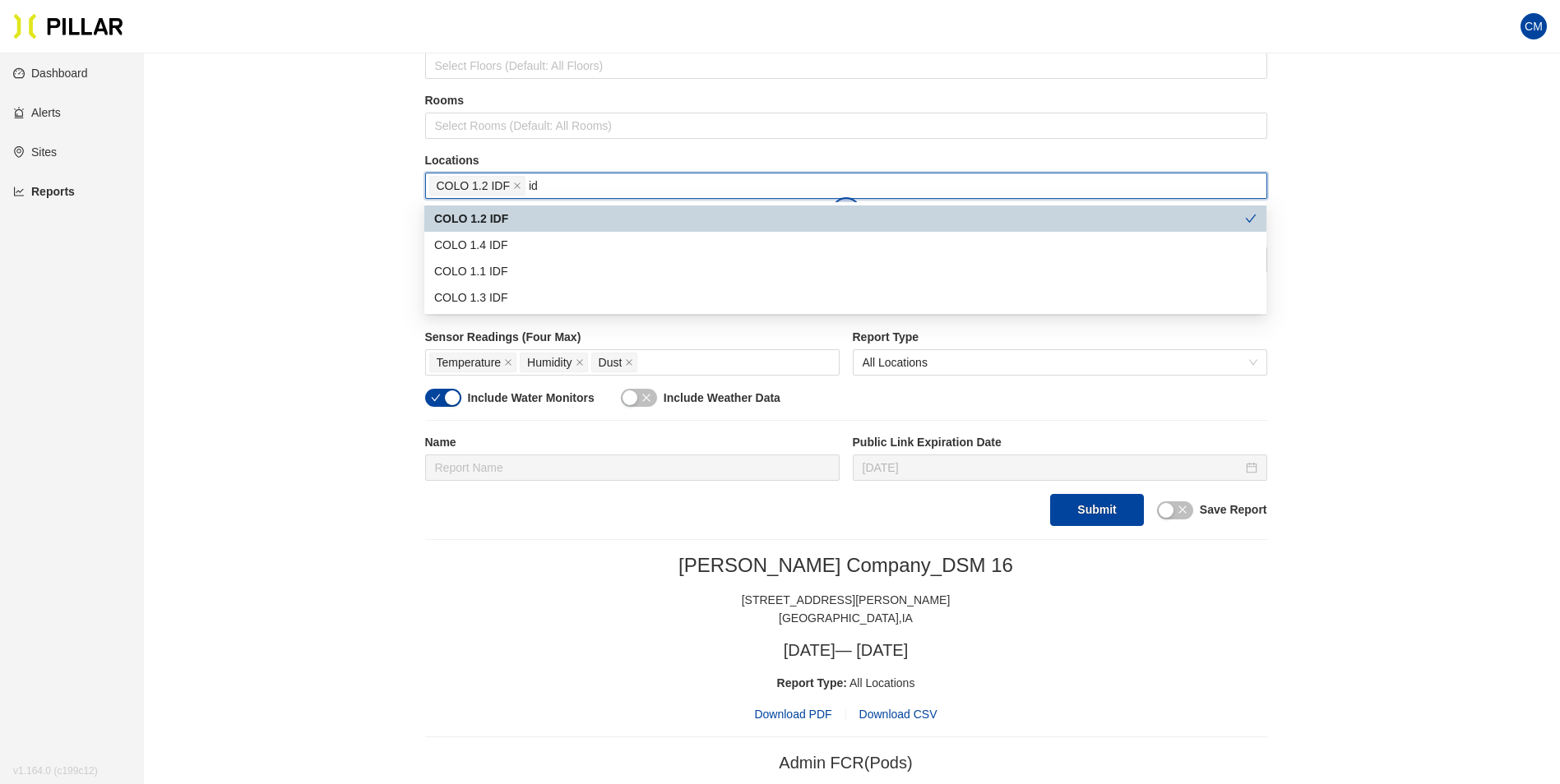
type input "idf"
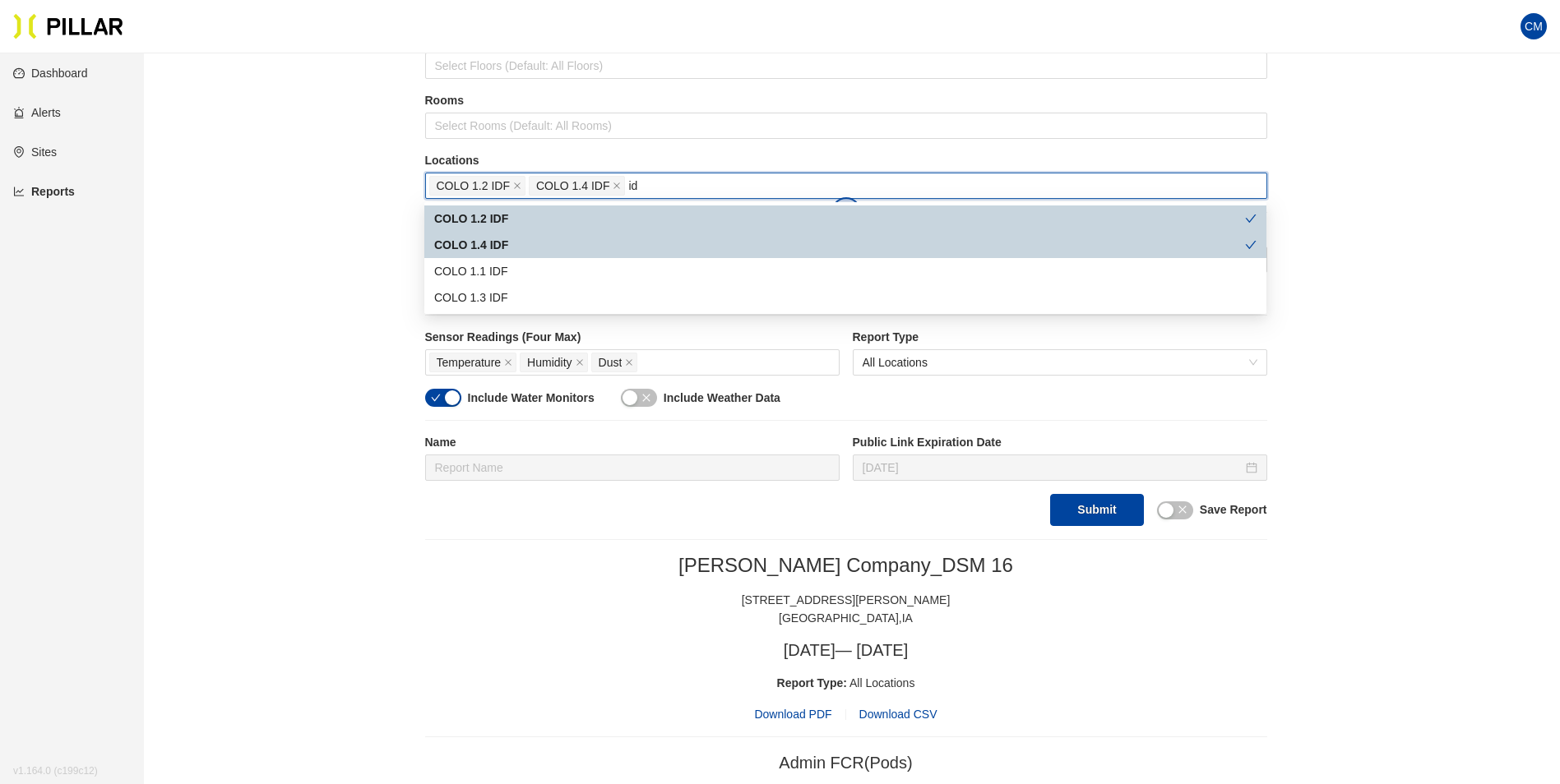
type input "idf"
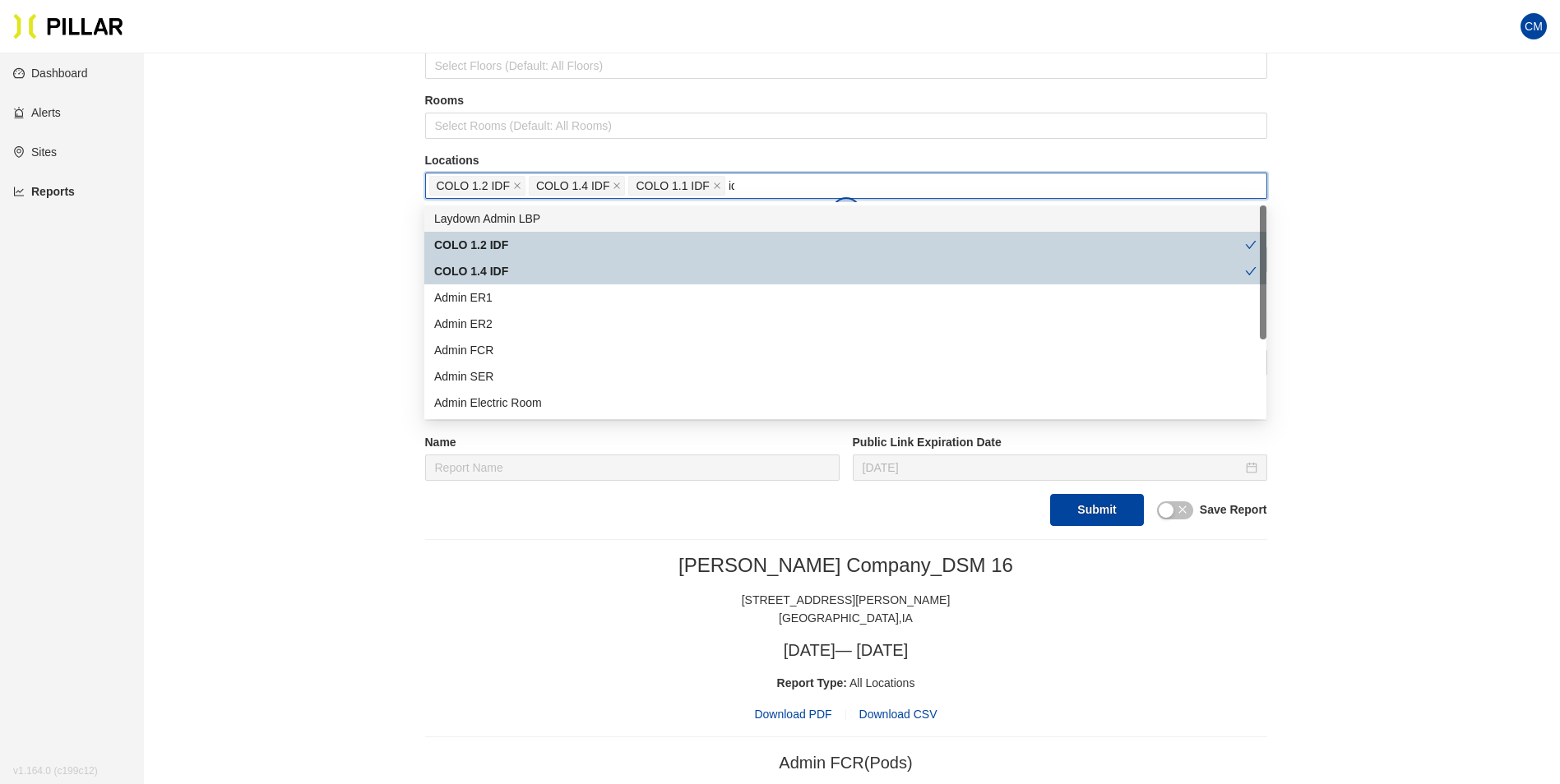
type input "idf"
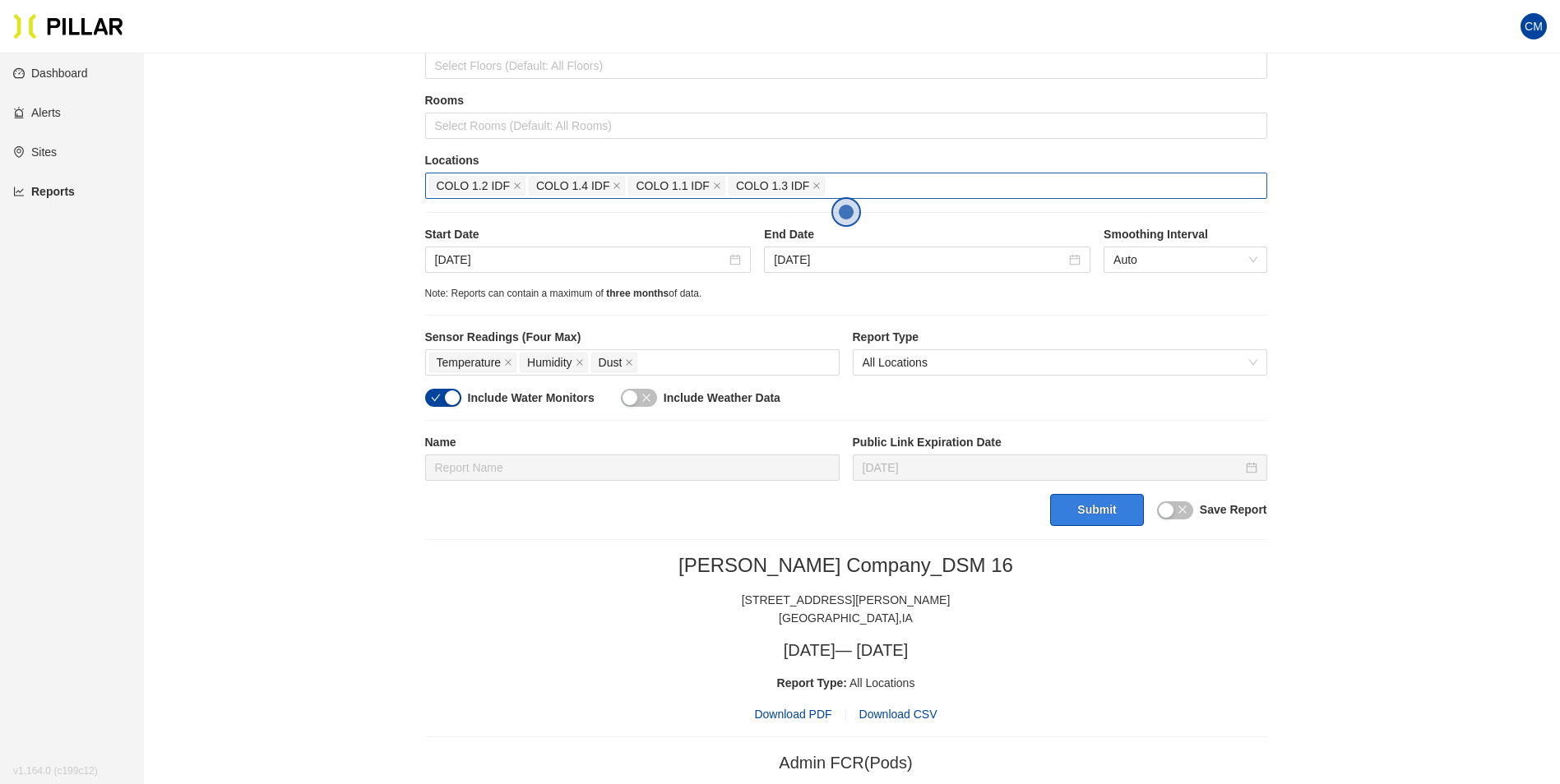
click at [1079, 517] on button "Submit" at bounding box center [1096, 510] width 93 height 32
click at [808, 710] on span "Download PDF" at bounding box center [793, 714] width 77 height 18
click at [521, 182] on icon "close" at bounding box center [517, 185] width 9 height 9
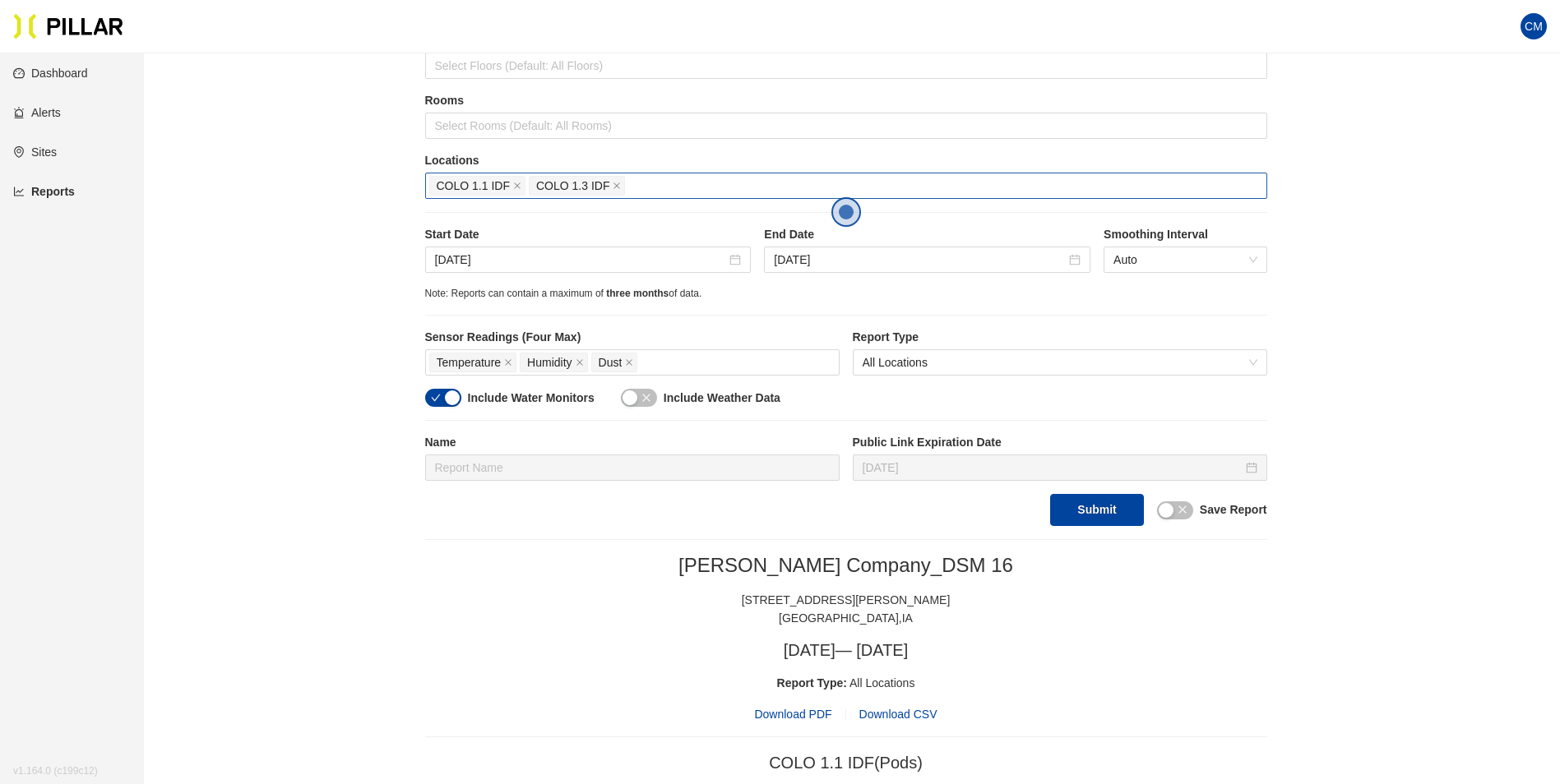
click at [521, 182] on icon "close" at bounding box center [517, 185] width 9 height 9
click at [612, 182] on icon "close" at bounding box center [616, 185] width 9 height 9
click at [521, 182] on div at bounding box center [845, 186] width 834 height 23
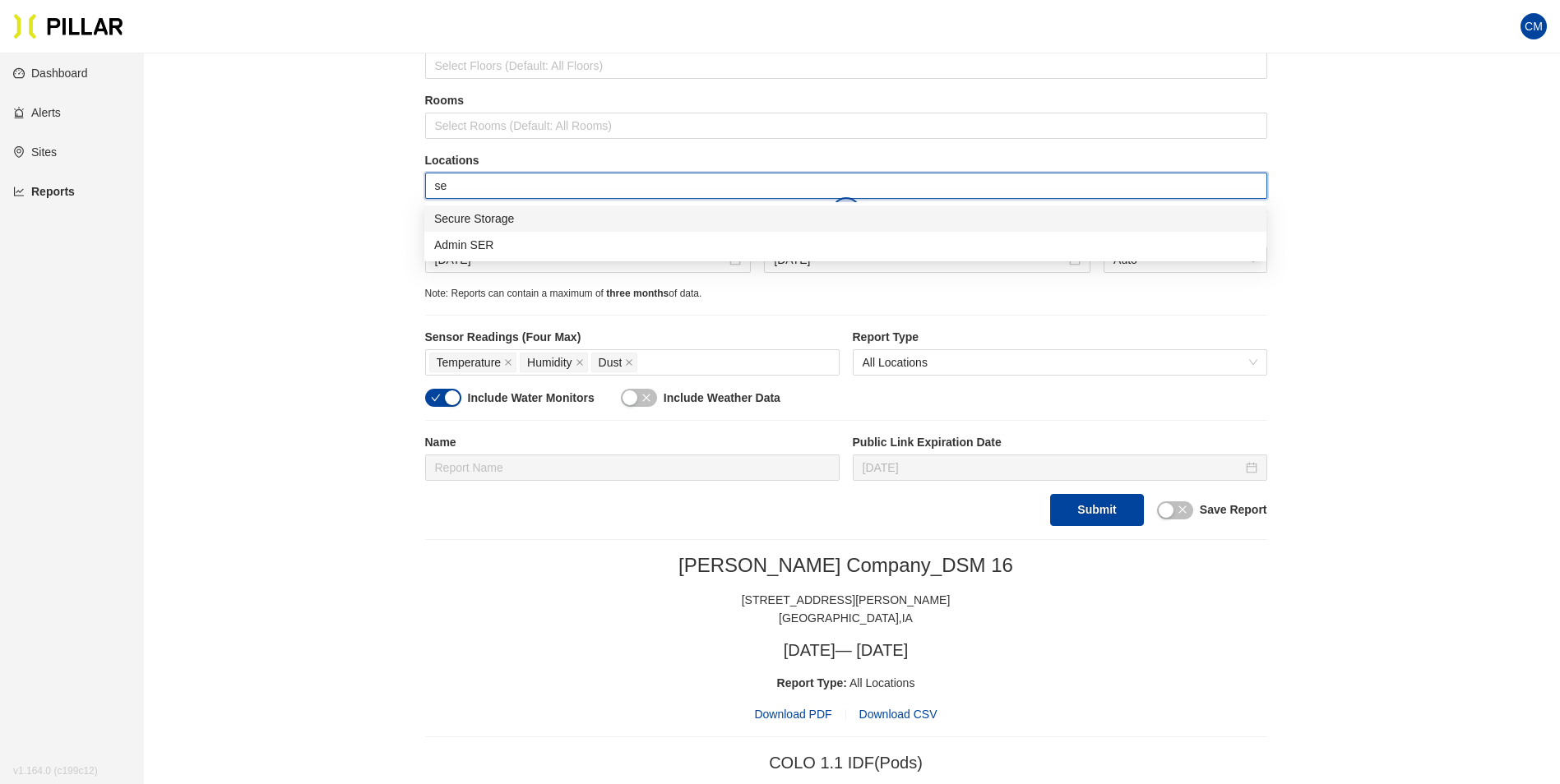
type input "ser"
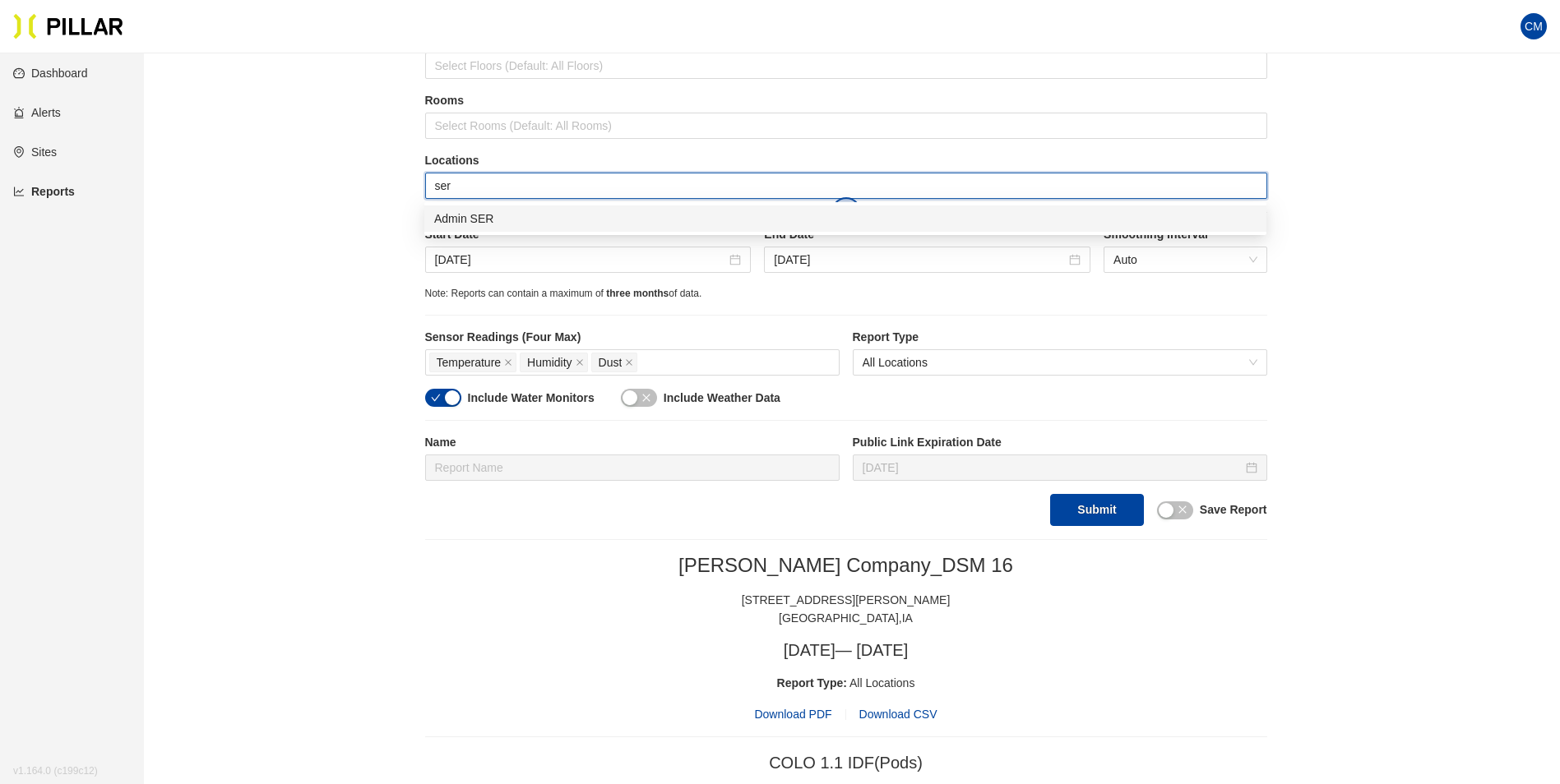
click at [502, 219] on div "Admin SER" at bounding box center [845, 219] width 823 height 18
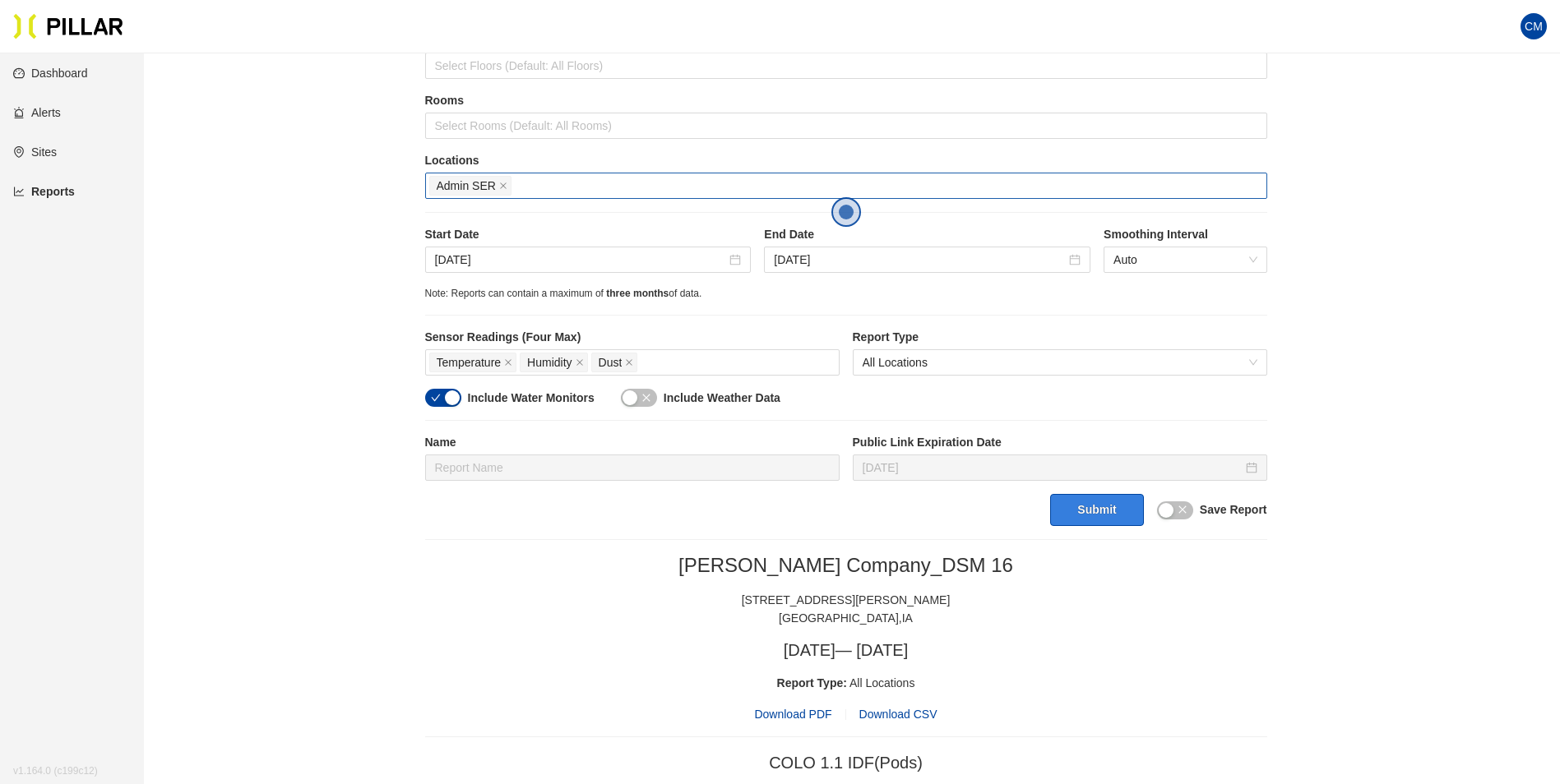
click at [1093, 508] on button "Submit" at bounding box center [1096, 510] width 93 height 32
click at [800, 709] on span "Download PDF" at bounding box center [793, 714] width 77 height 18
click at [539, 263] on input "[DATE]" at bounding box center [581, 260] width 292 height 18
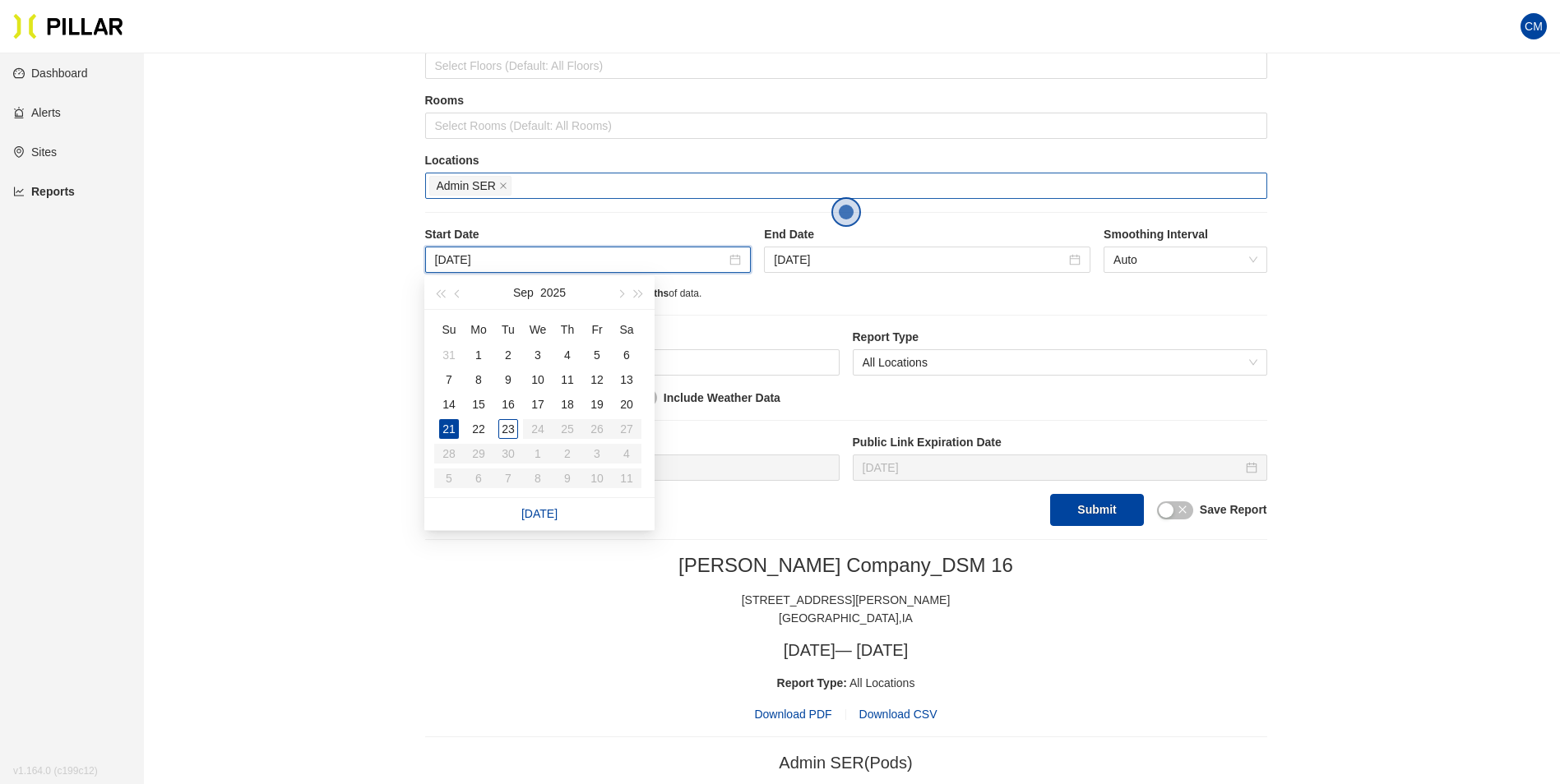
click at [556, 184] on div "Admin SER" at bounding box center [845, 186] width 834 height 23
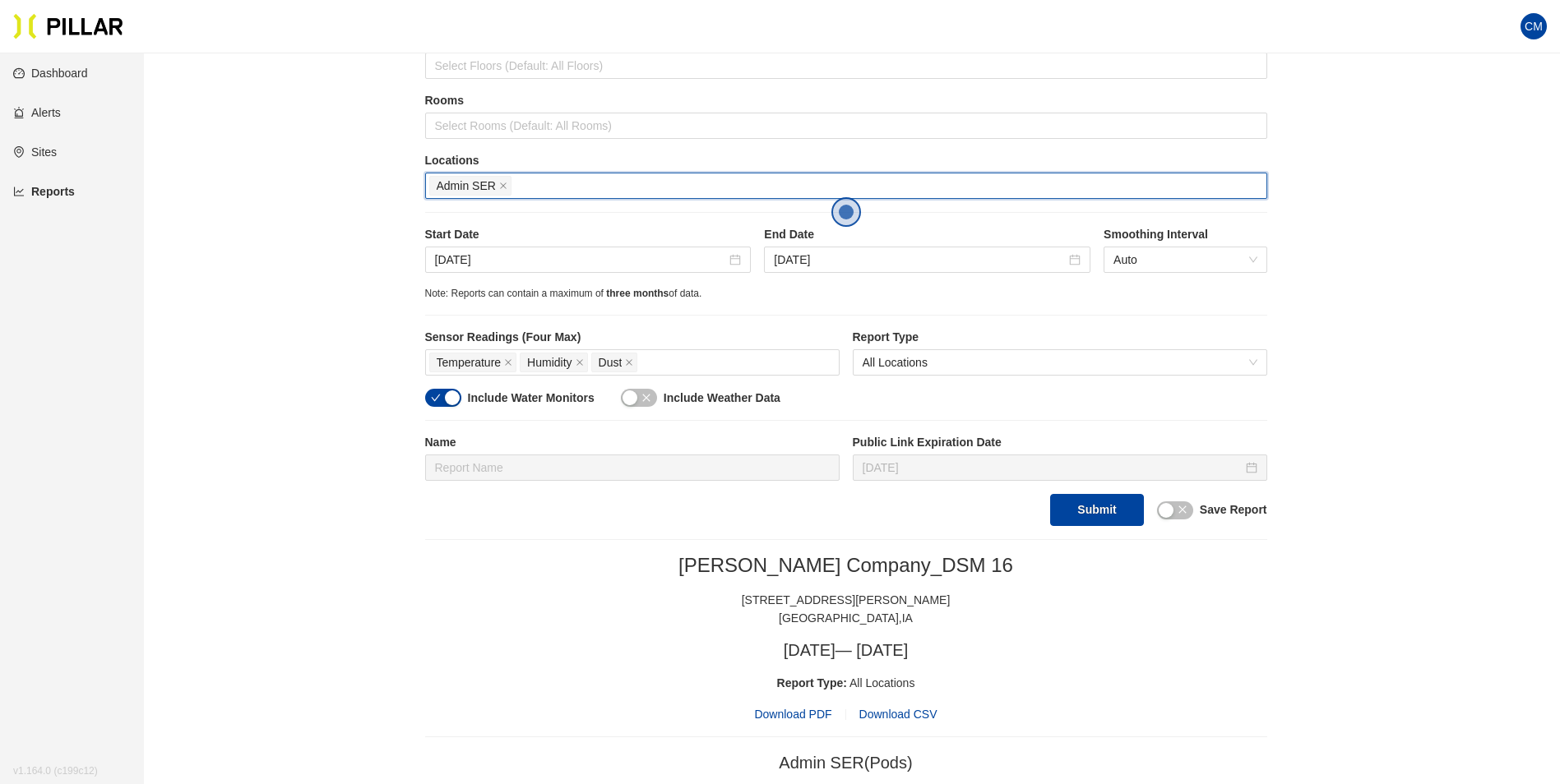
click at [510, 186] on span "Admin SER" at bounding box center [470, 185] width 82 height 20
click at [504, 184] on icon "close" at bounding box center [503, 185] width 9 height 9
click at [504, 184] on div at bounding box center [845, 186] width 834 height 23
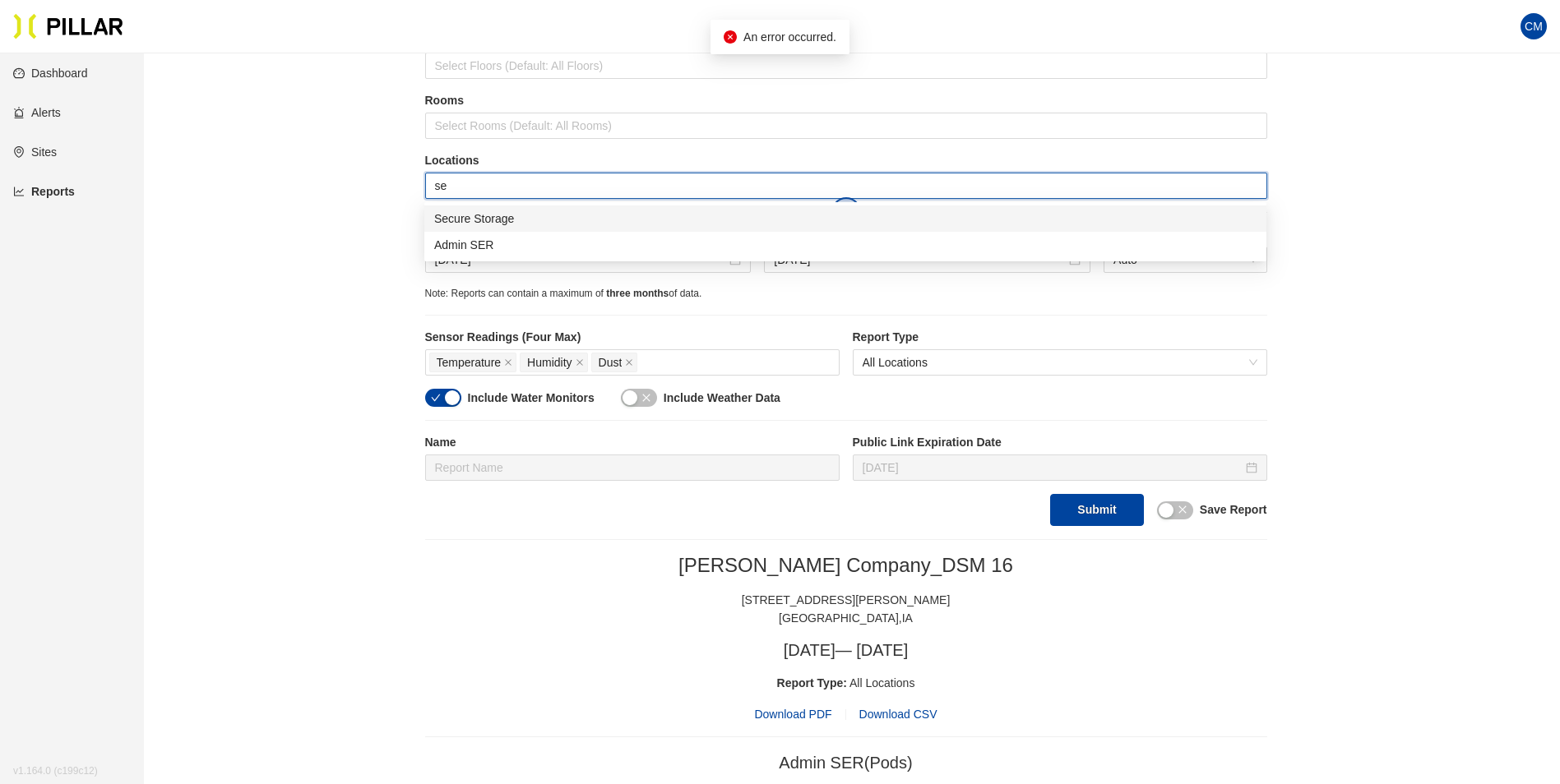
type input "sec"
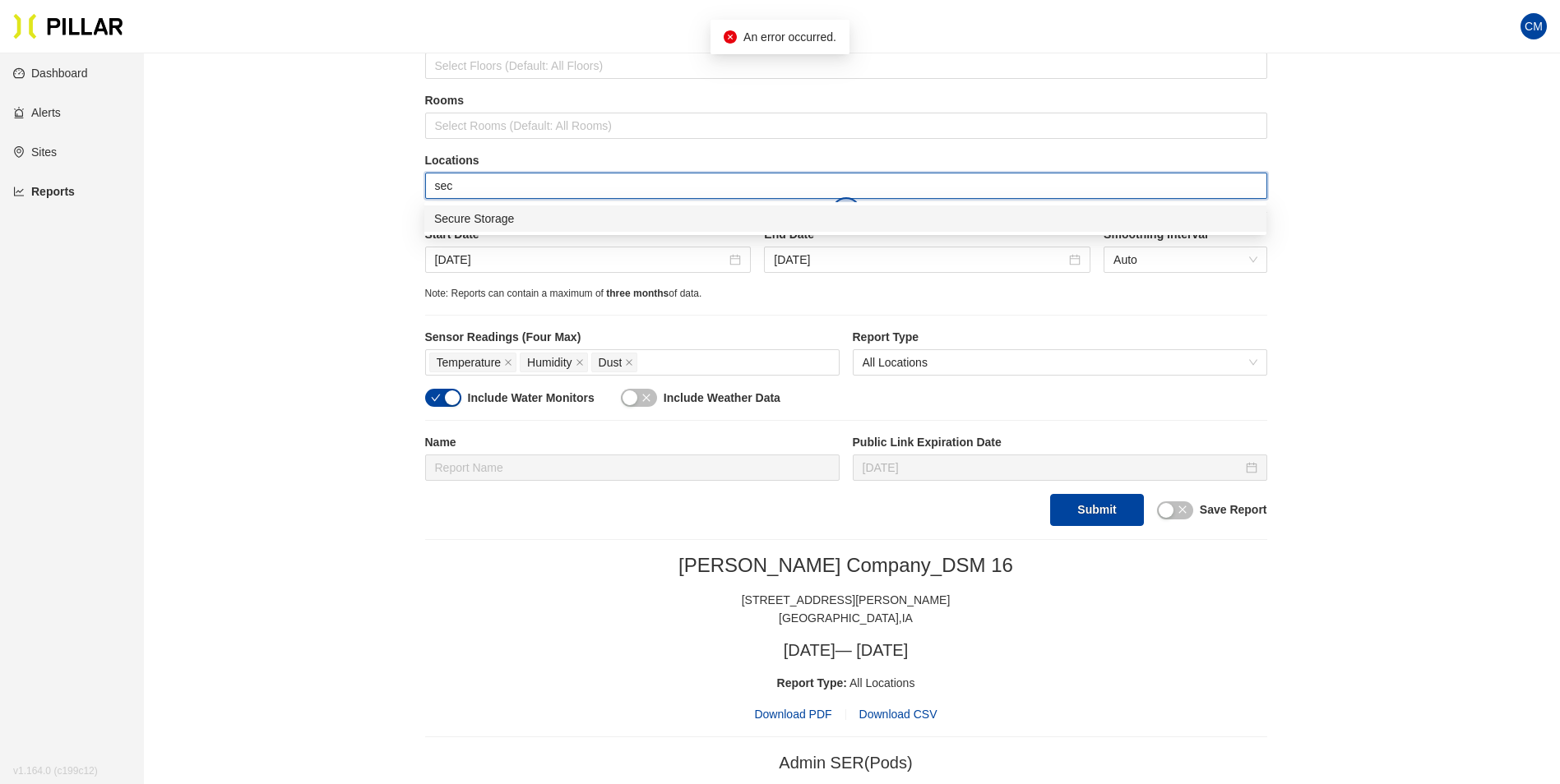
click at [512, 219] on div "Secure Storage" at bounding box center [845, 219] width 823 height 18
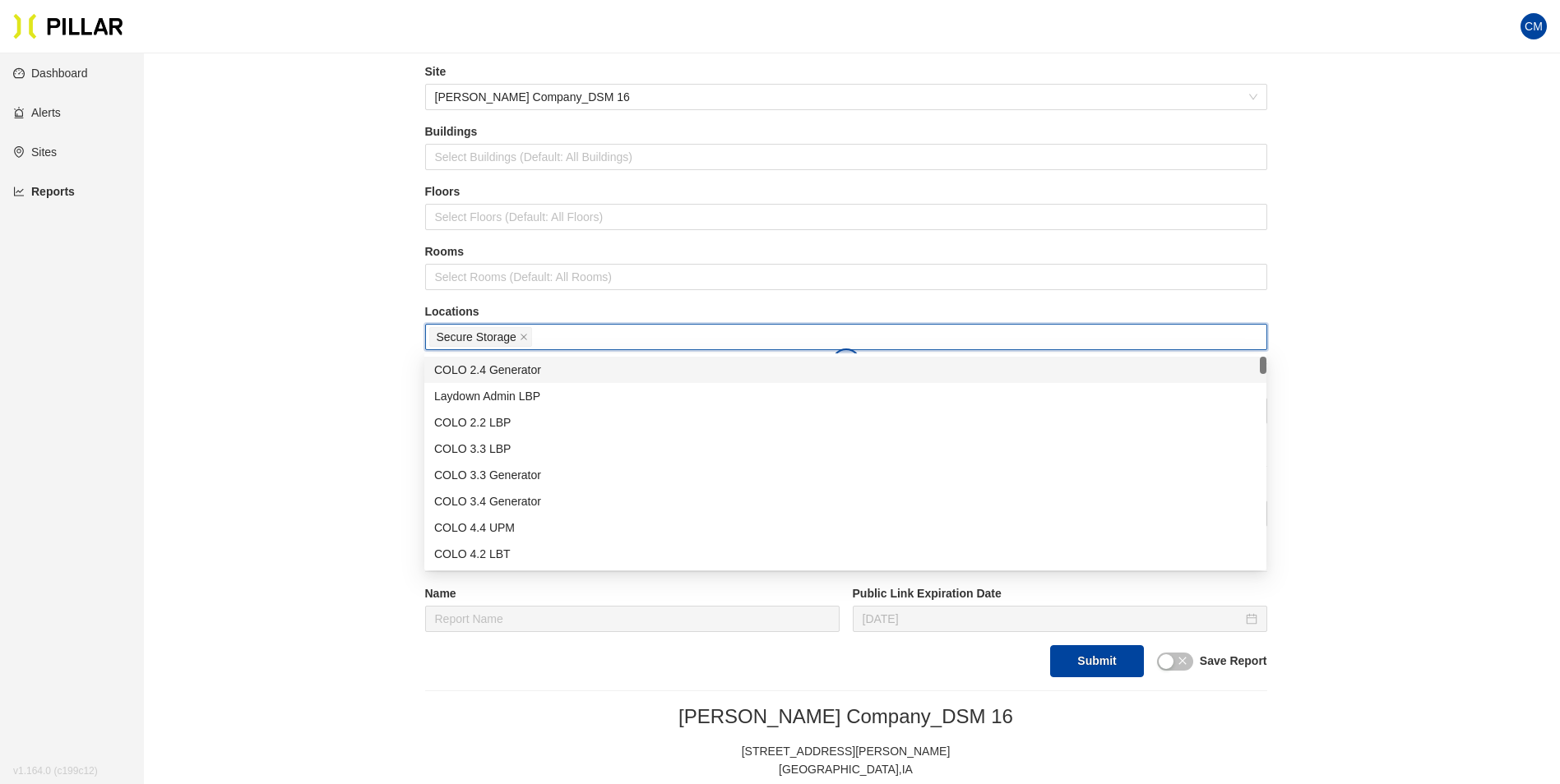
scroll to position [164, 0]
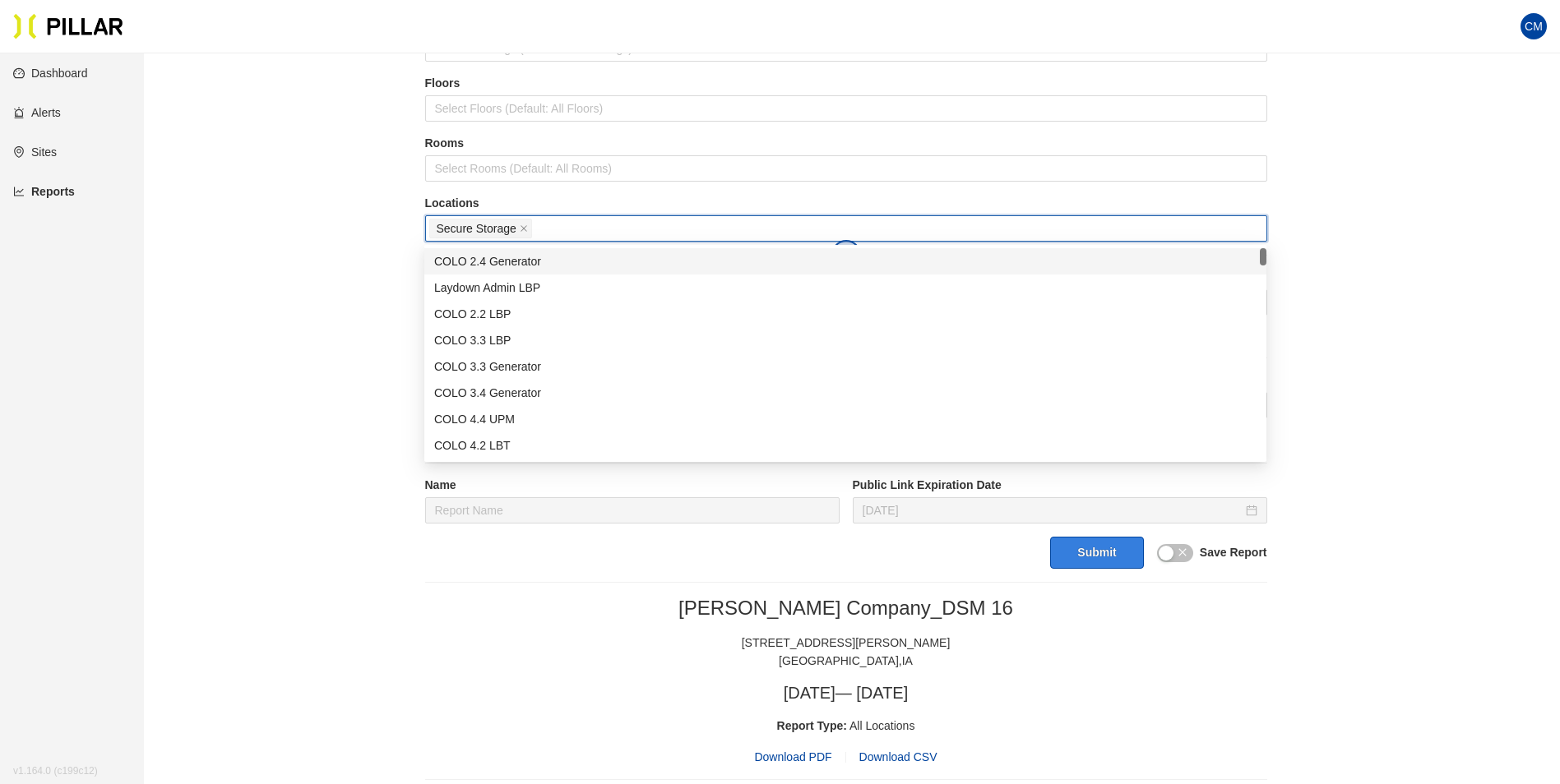
click at [1103, 556] on button "Submit" at bounding box center [1096, 553] width 93 height 32
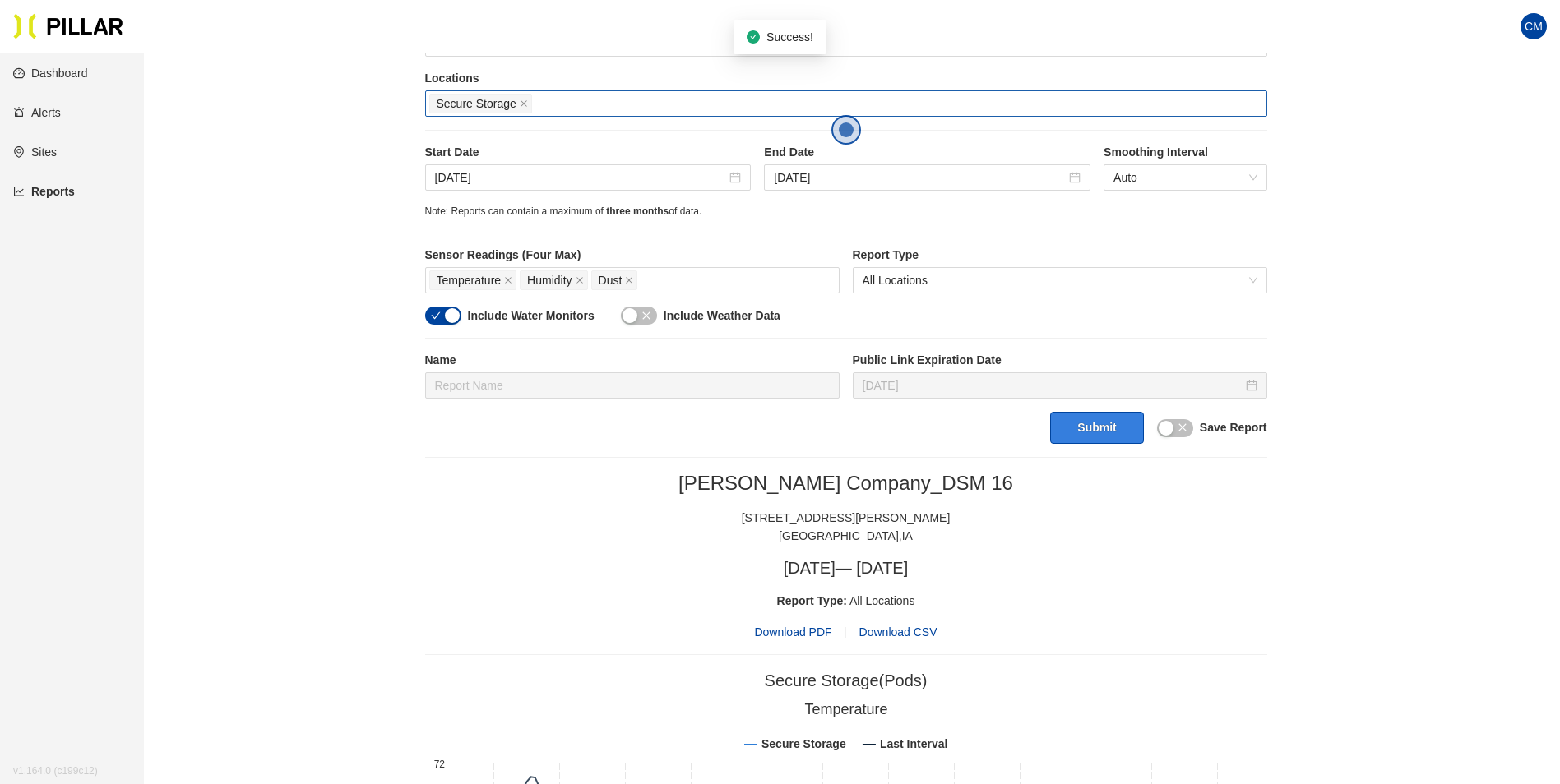
scroll to position [494, 0]
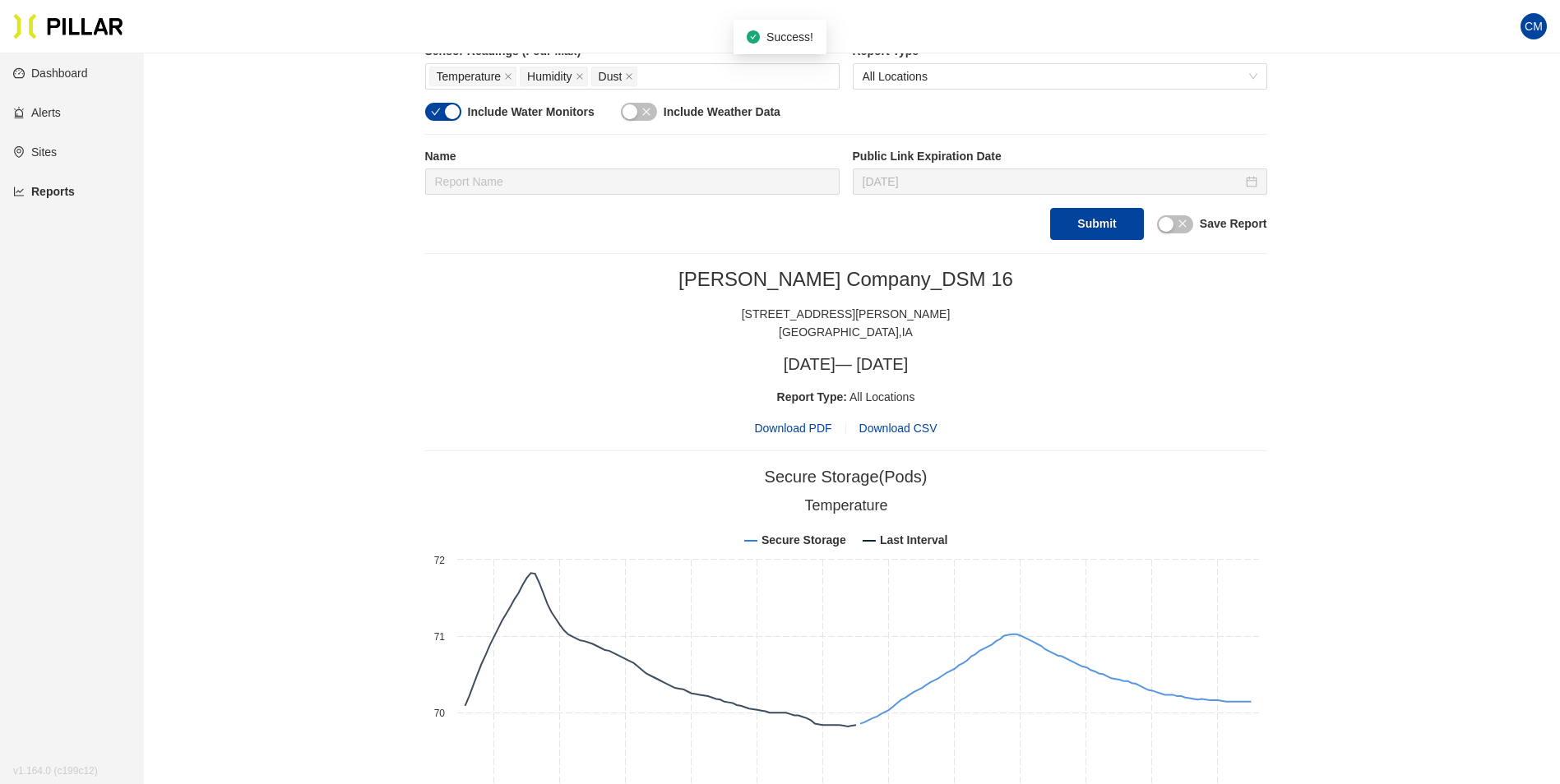
click at [776, 430] on span "Download PDF" at bounding box center [793, 428] width 77 height 18
click at [414, 310] on div "Reports / Generate Historical Report / Site [PERSON_NAME] Company_DSM 16 Buildi…" at bounding box center [845, 565] width 1323 height 1984
